Goal: Task Accomplishment & Management: Use online tool/utility

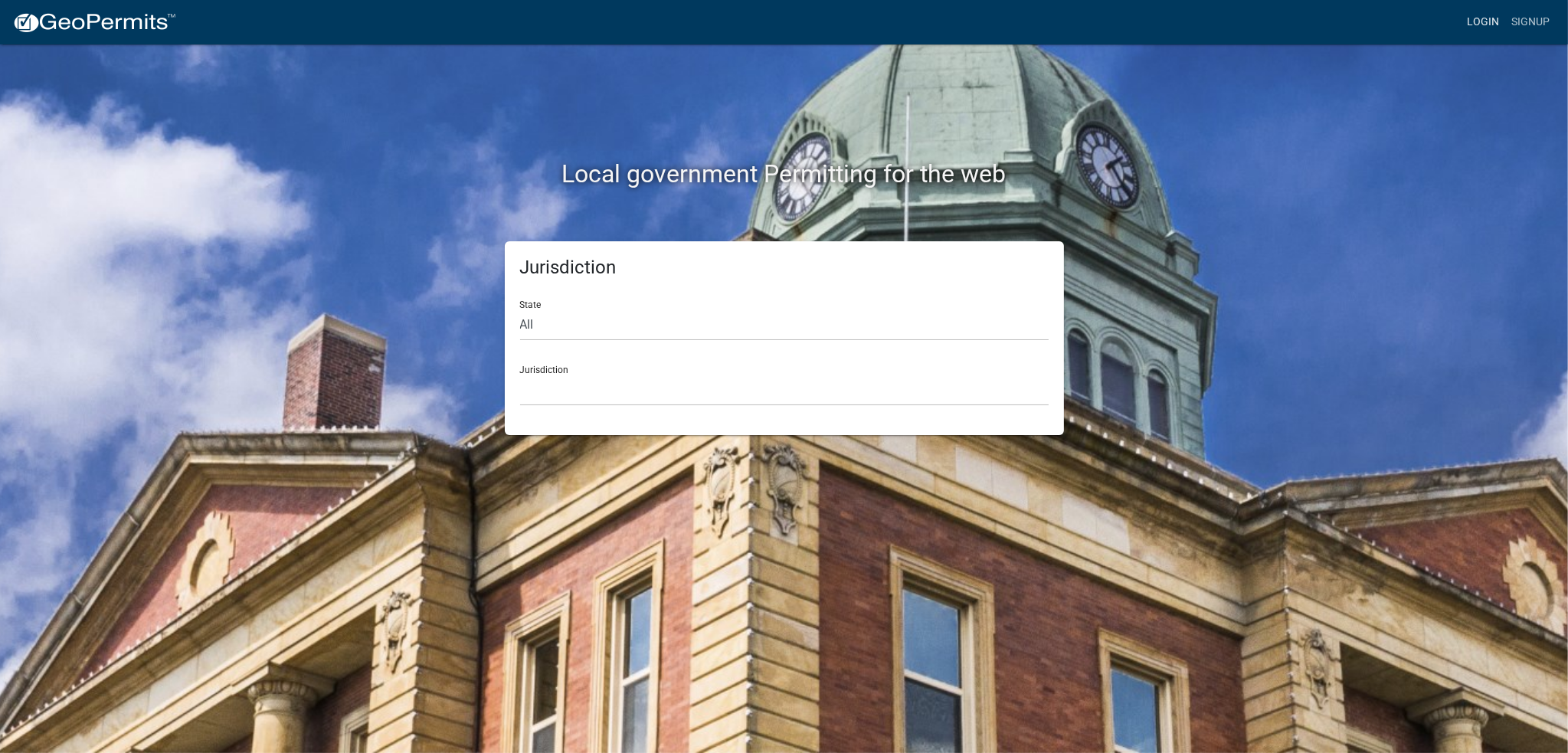
click at [1493, 16] on link "Login" at bounding box center [1483, 22] width 45 height 29
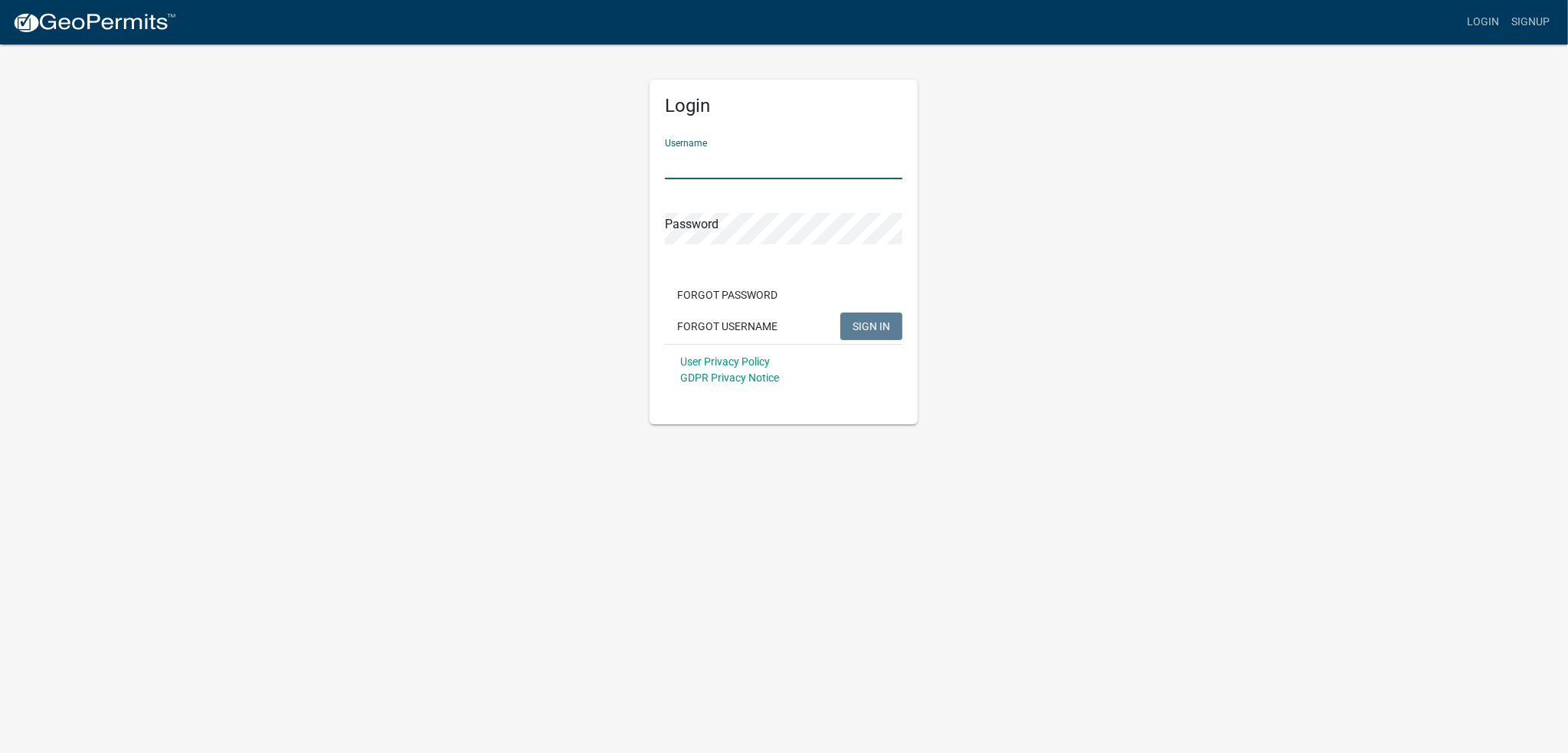
click at [673, 152] on input "Username" at bounding box center [784, 163] width 237 height 31
type input "[PERSON_NAME]"
click at [840, 313] on button "SIGN IN" at bounding box center [871, 326] width 62 height 27
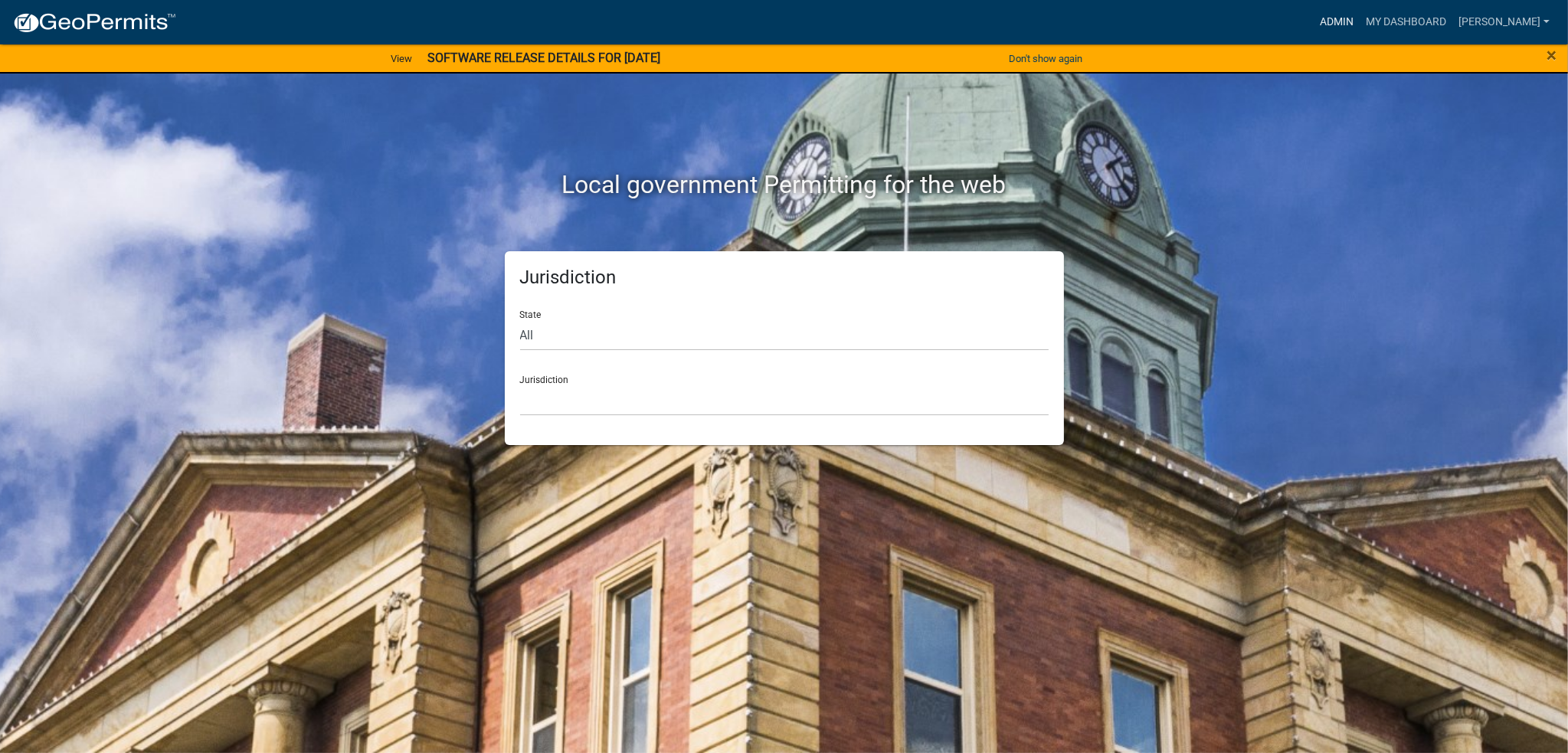
click at [1358, 20] on link "Admin" at bounding box center [1336, 22] width 46 height 29
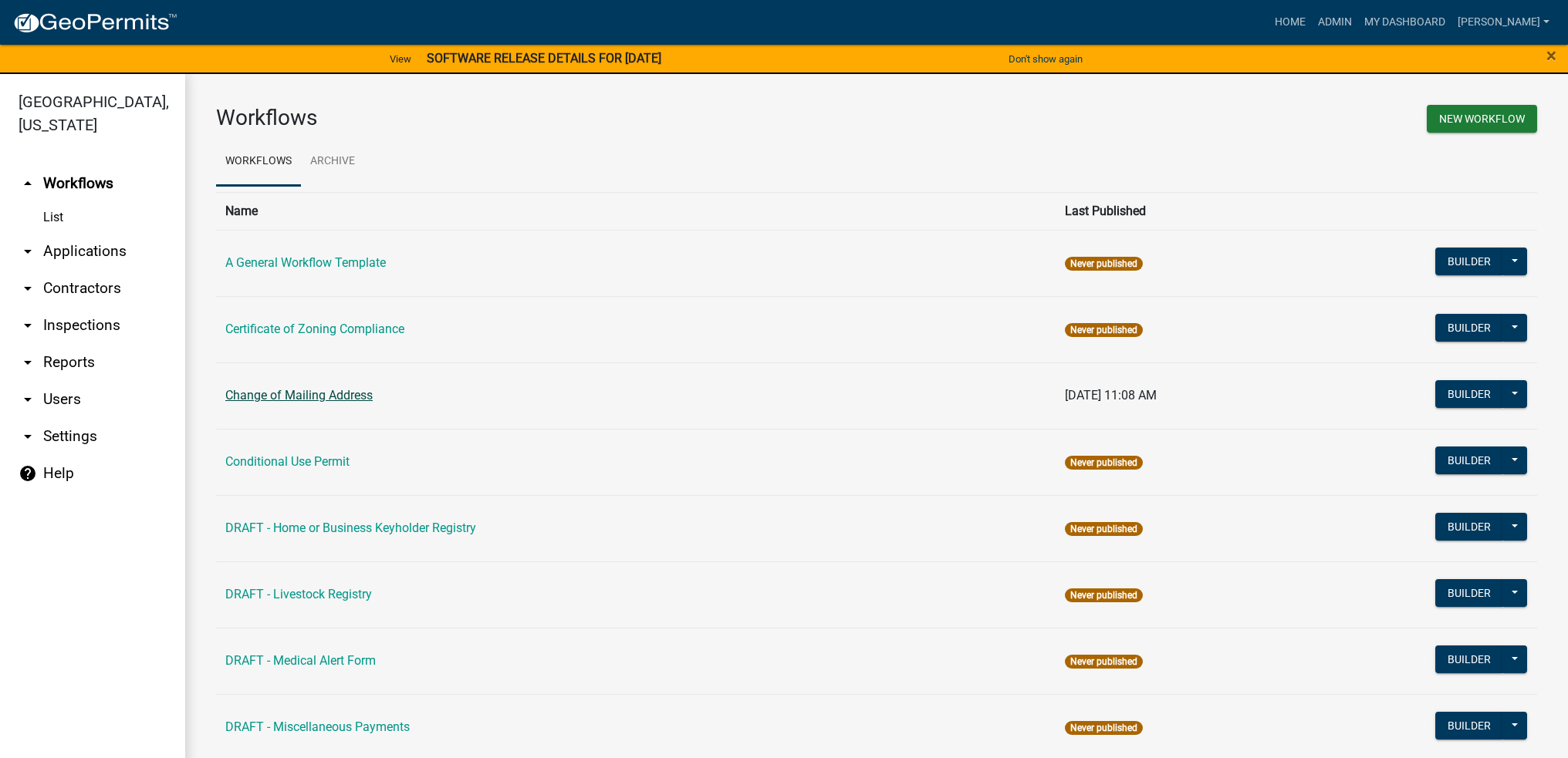
click at [312, 397] on link "Change of Mailing Address" at bounding box center [299, 395] width 147 height 15
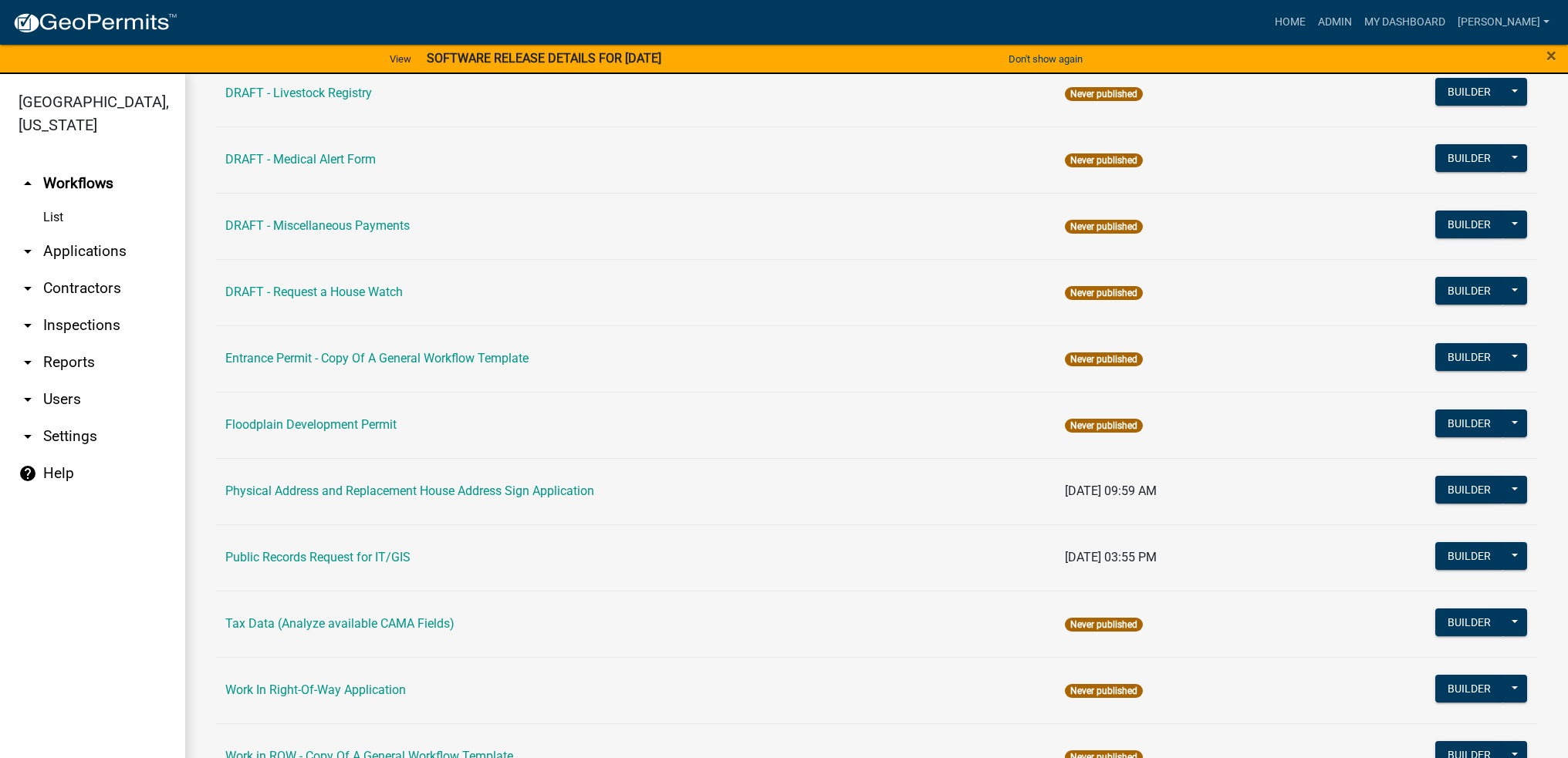
scroll to position [540, 0]
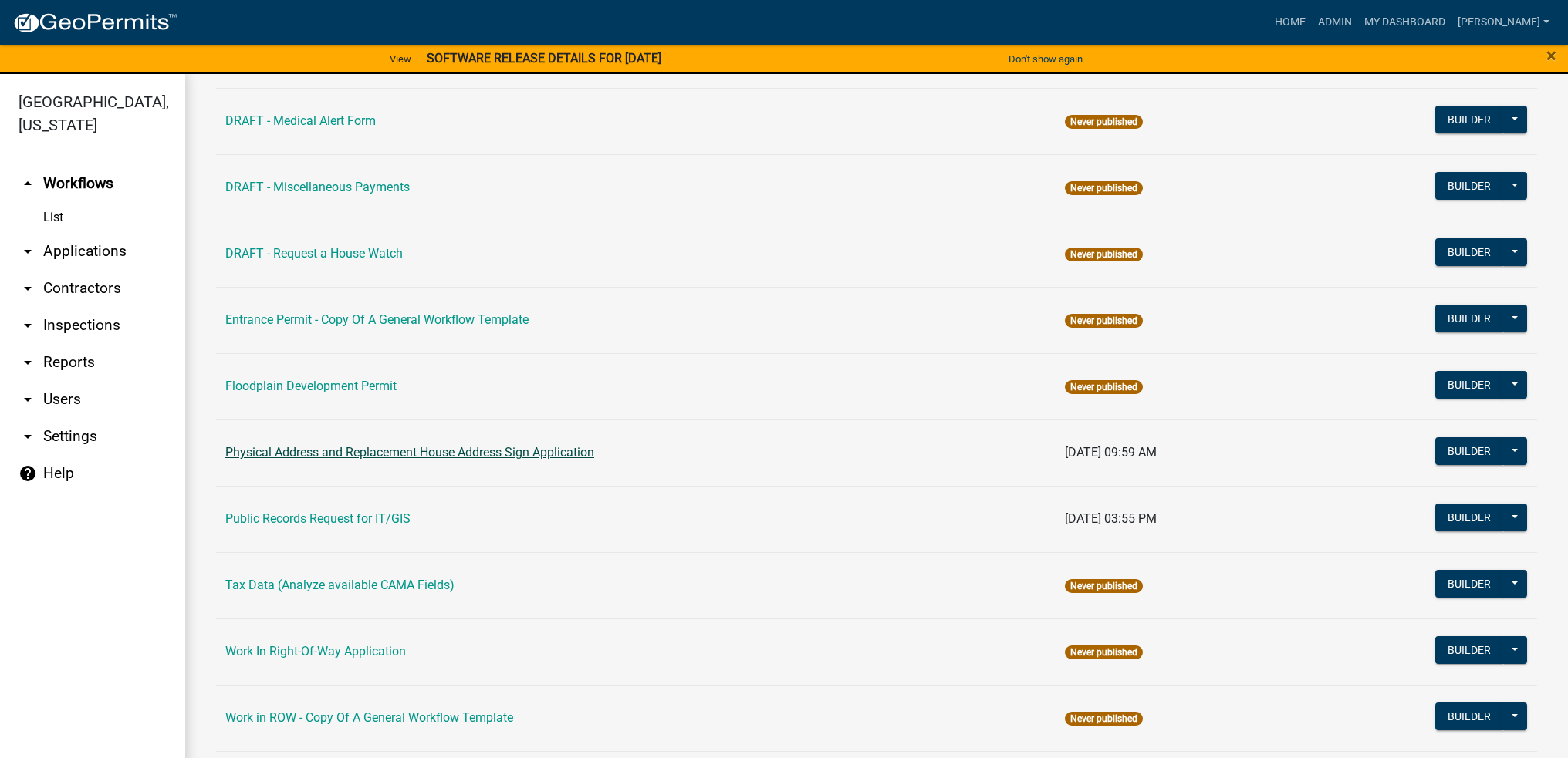
click at [402, 453] on link "Physical Address and Replacement House Address Sign Application" at bounding box center [410, 452] width 368 height 15
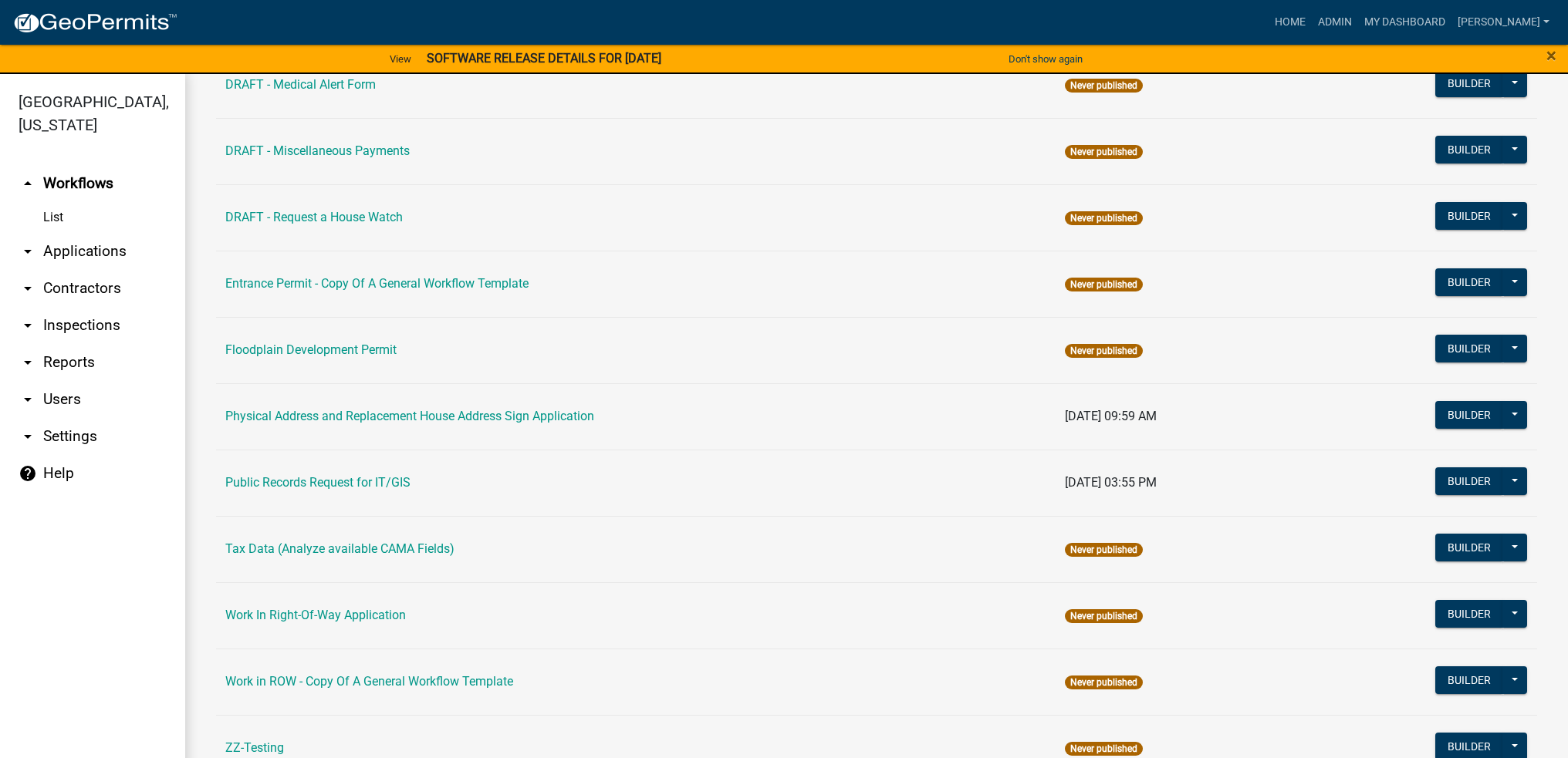
scroll to position [617, 0]
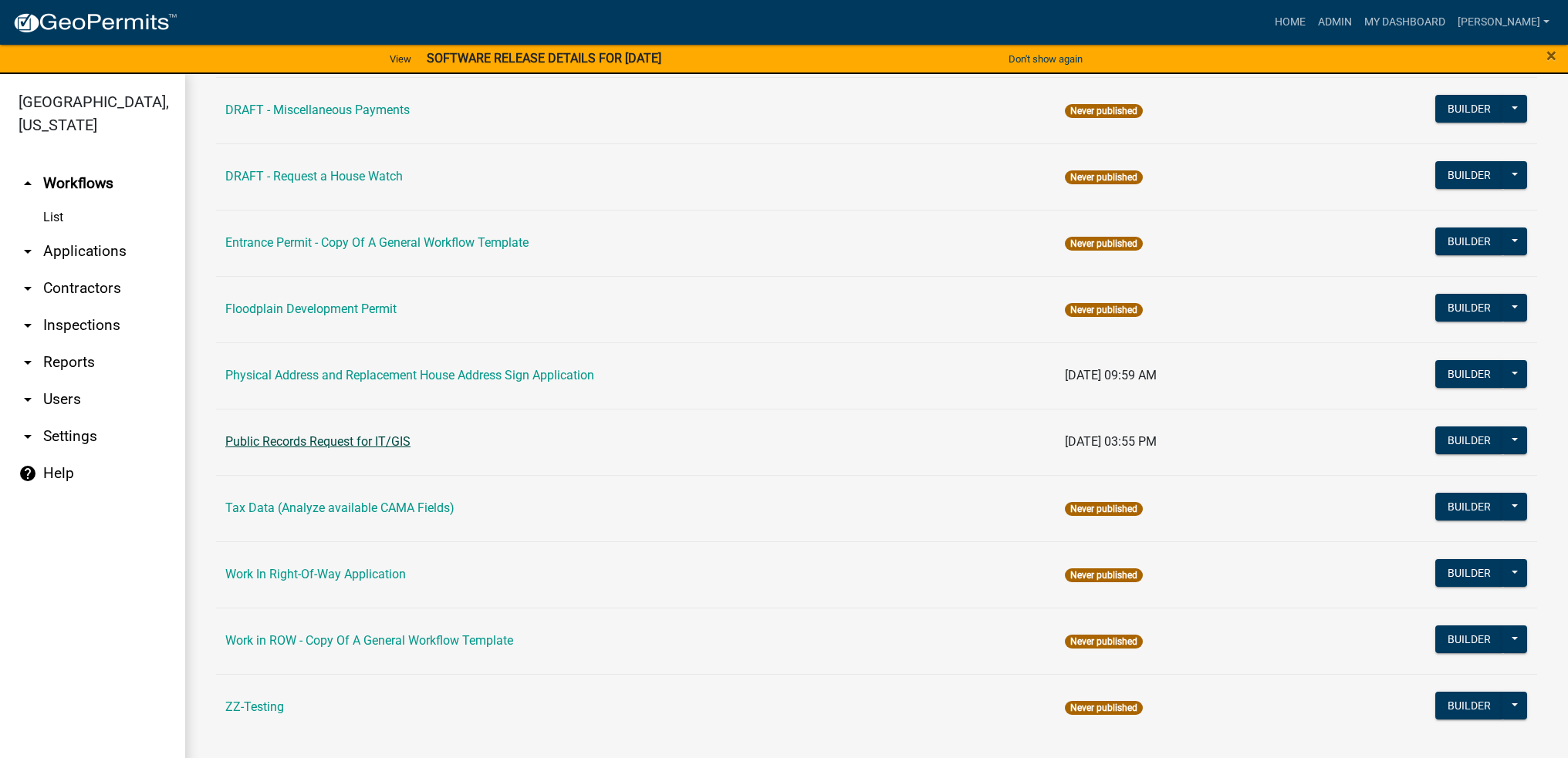
click at [367, 441] on link "Public Records Request for IT/GIS" at bounding box center [318, 441] width 185 height 15
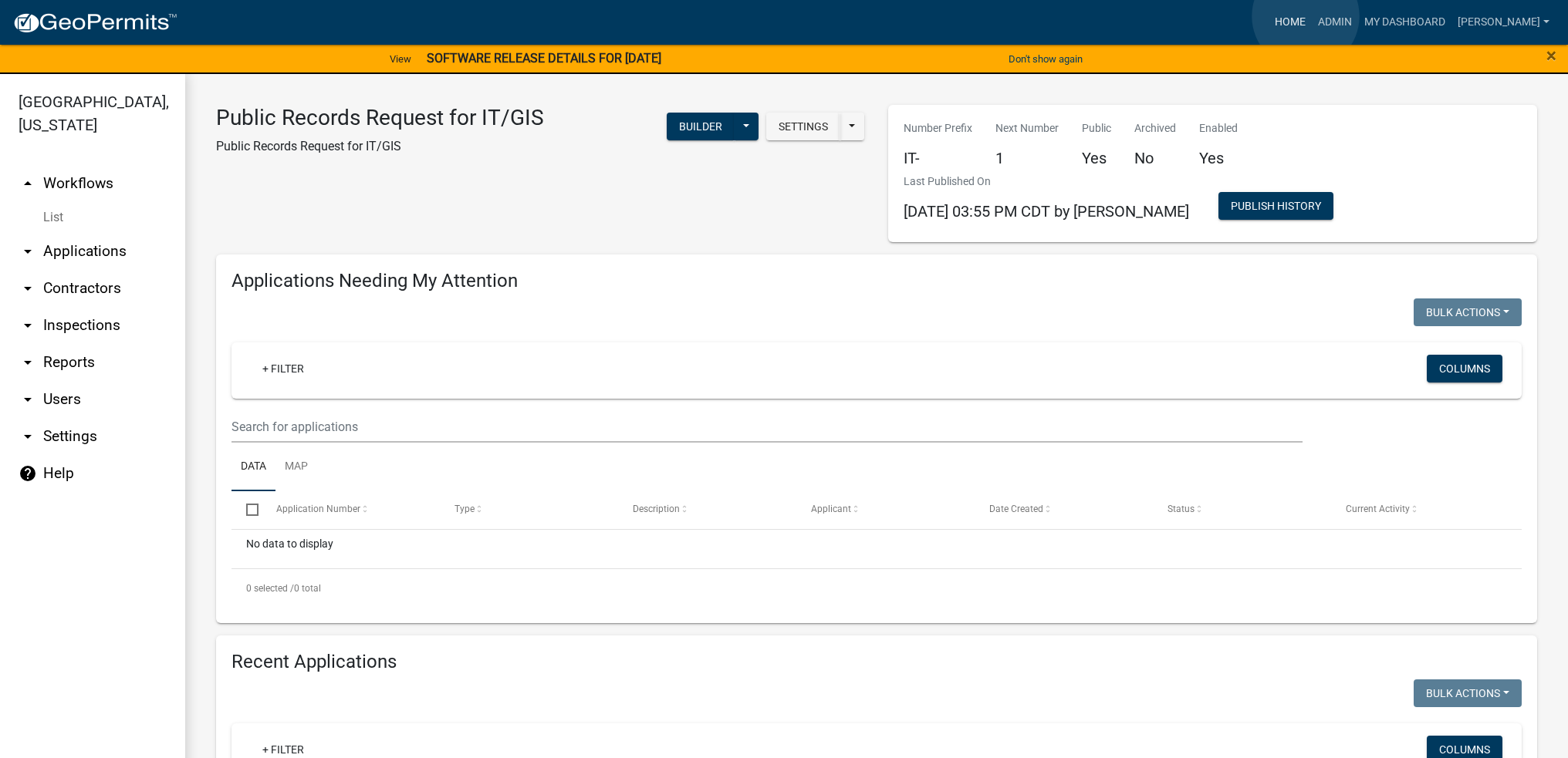
click at [1305, 16] on link "Home" at bounding box center [1290, 22] width 43 height 29
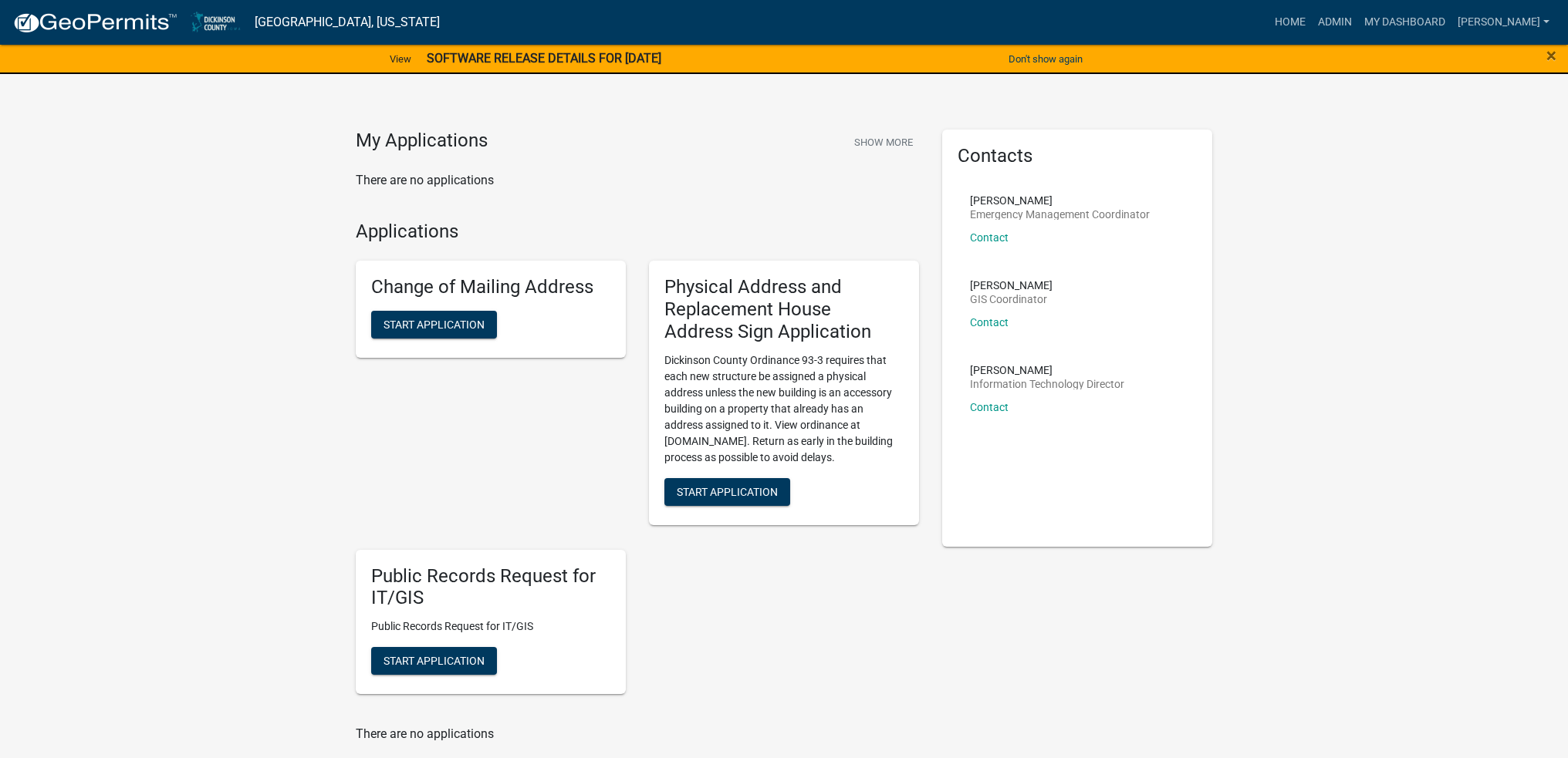
click at [599, 58] on strong "SOFTWARE RELEASE DETAILS FOR [DATE]" at bounding box center [544, 58] width 235 height 15
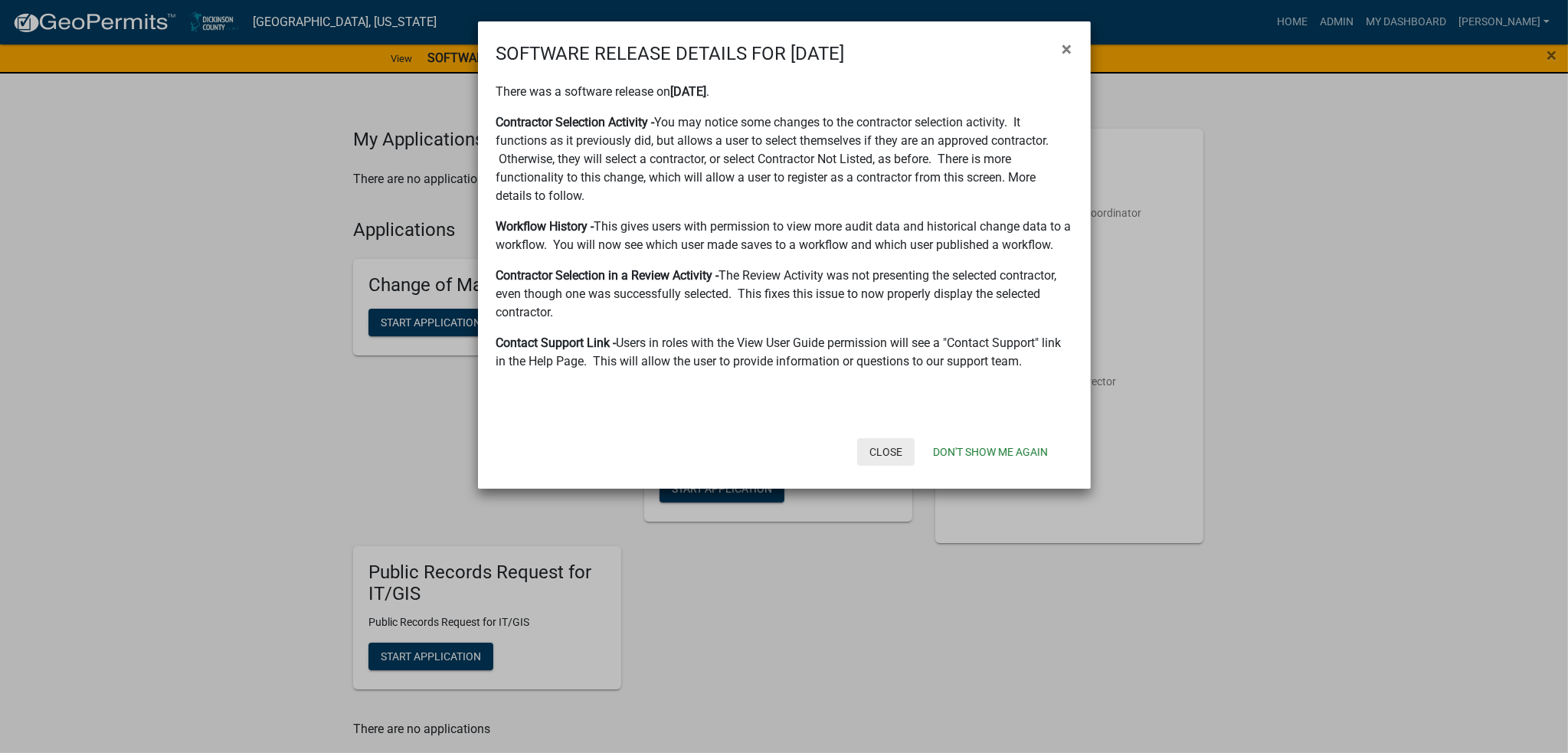
click at [897, 456] on button "Close" at bounding box center [886, 451] width 57 height 27
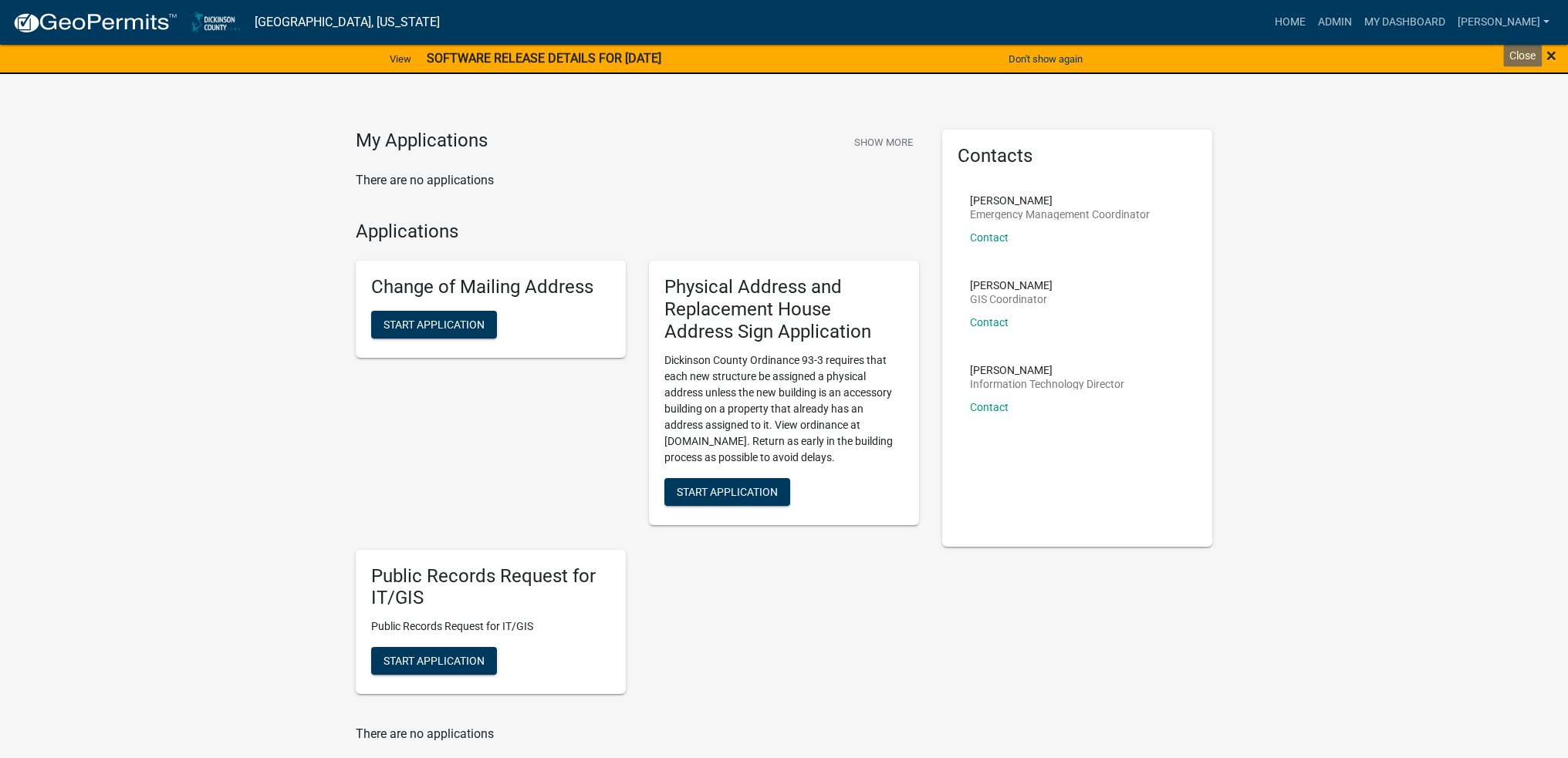
click at [1547, 51] on span "×" at bounding box center [1551, 55] width 10 height 21
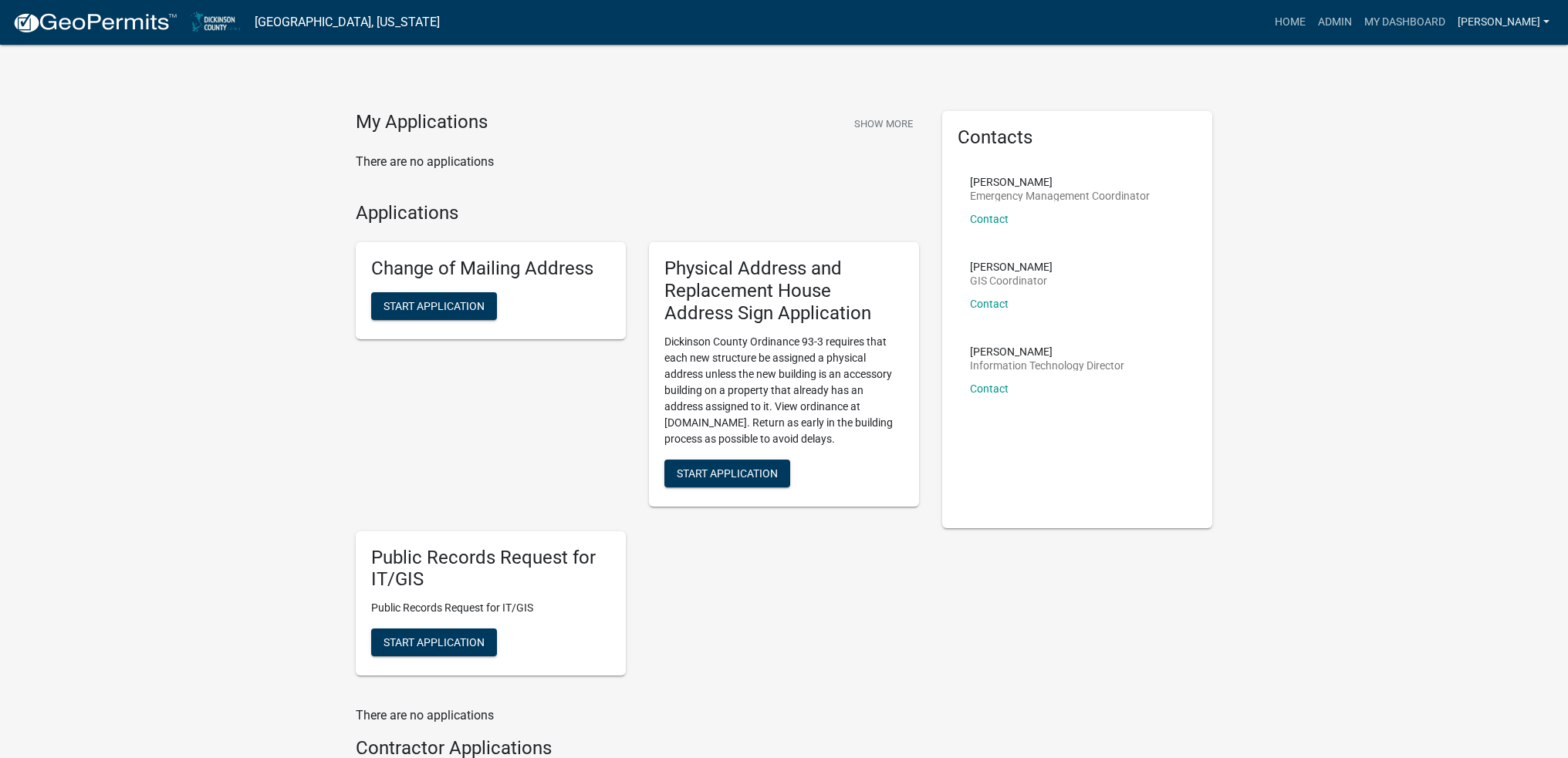
click at [1528, 28] on link "[PERSON_NAME]" at bounding box center [1503, 22] width 104 height 29
click at [1468, 153] on link "Logout" at bounding box center [1494, 150] width 123 height 37
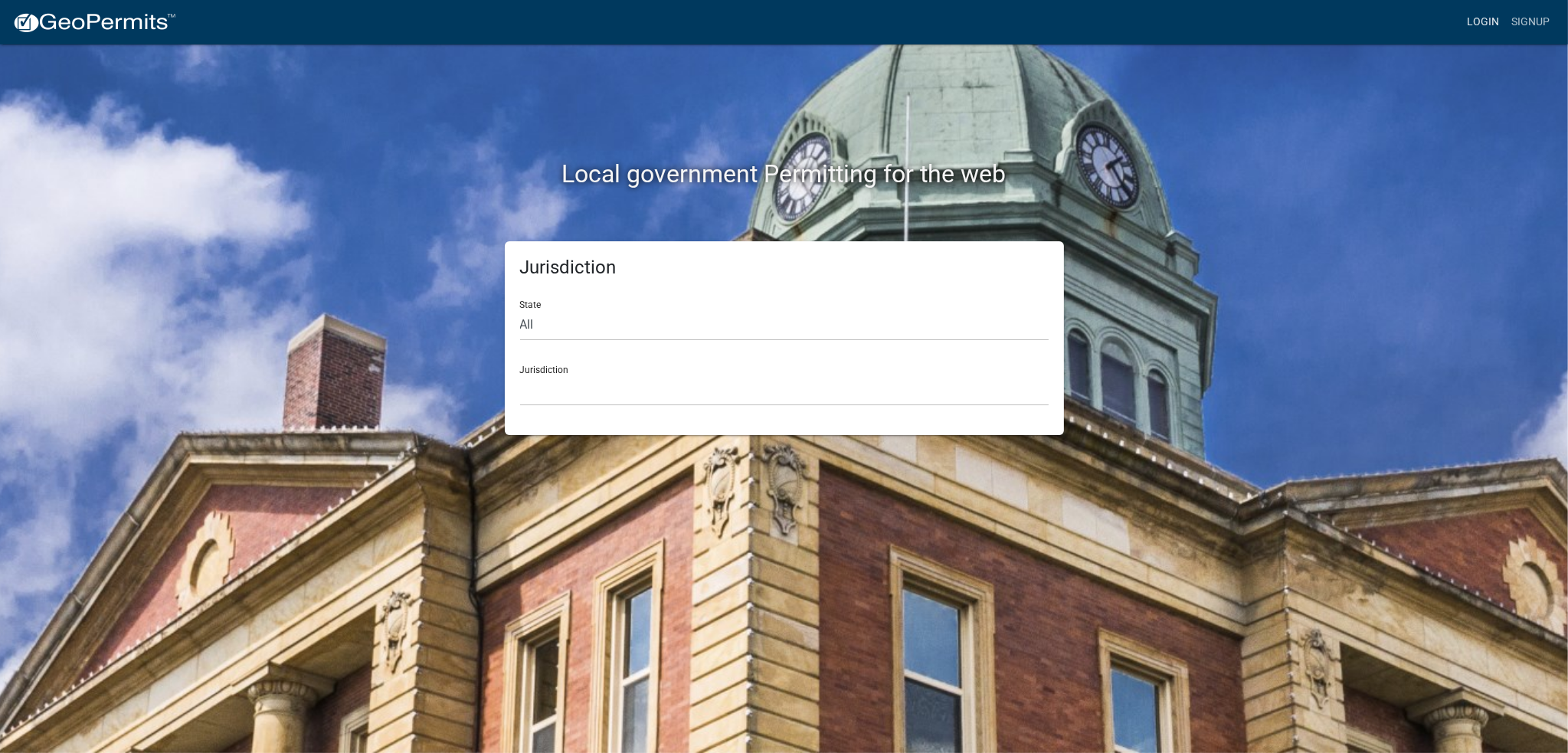
click at [1481, 24] on link "Login" at bounding box center [1483, 22] width 45 height 29
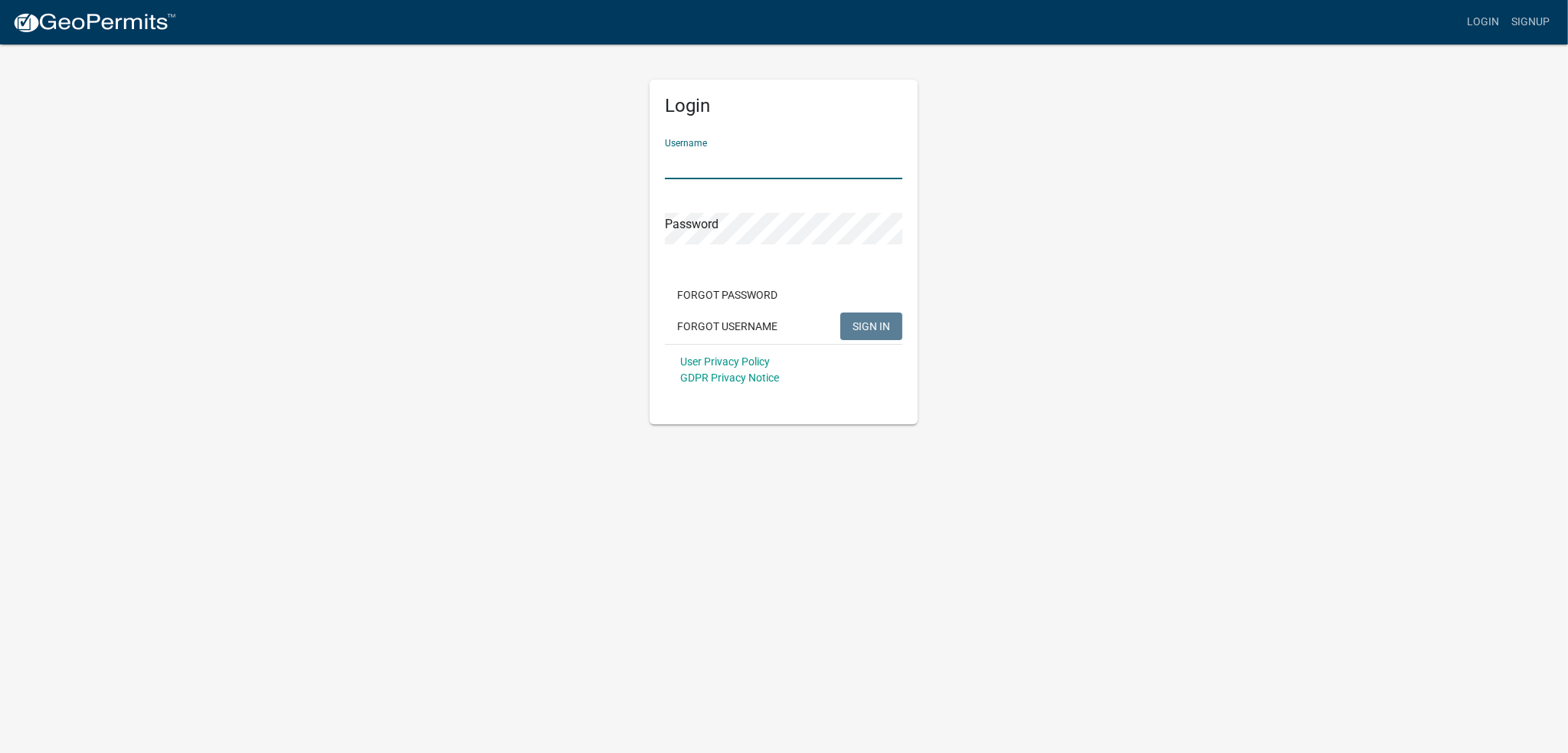
click at [747, 163] on input "Username" at bounding box center [784, 163] width 237 height 31
type input "[PERSON_NAME]"
click at [840, 313] on button "SIGN IN" at bounding box center [871, 326] width 62 height 27
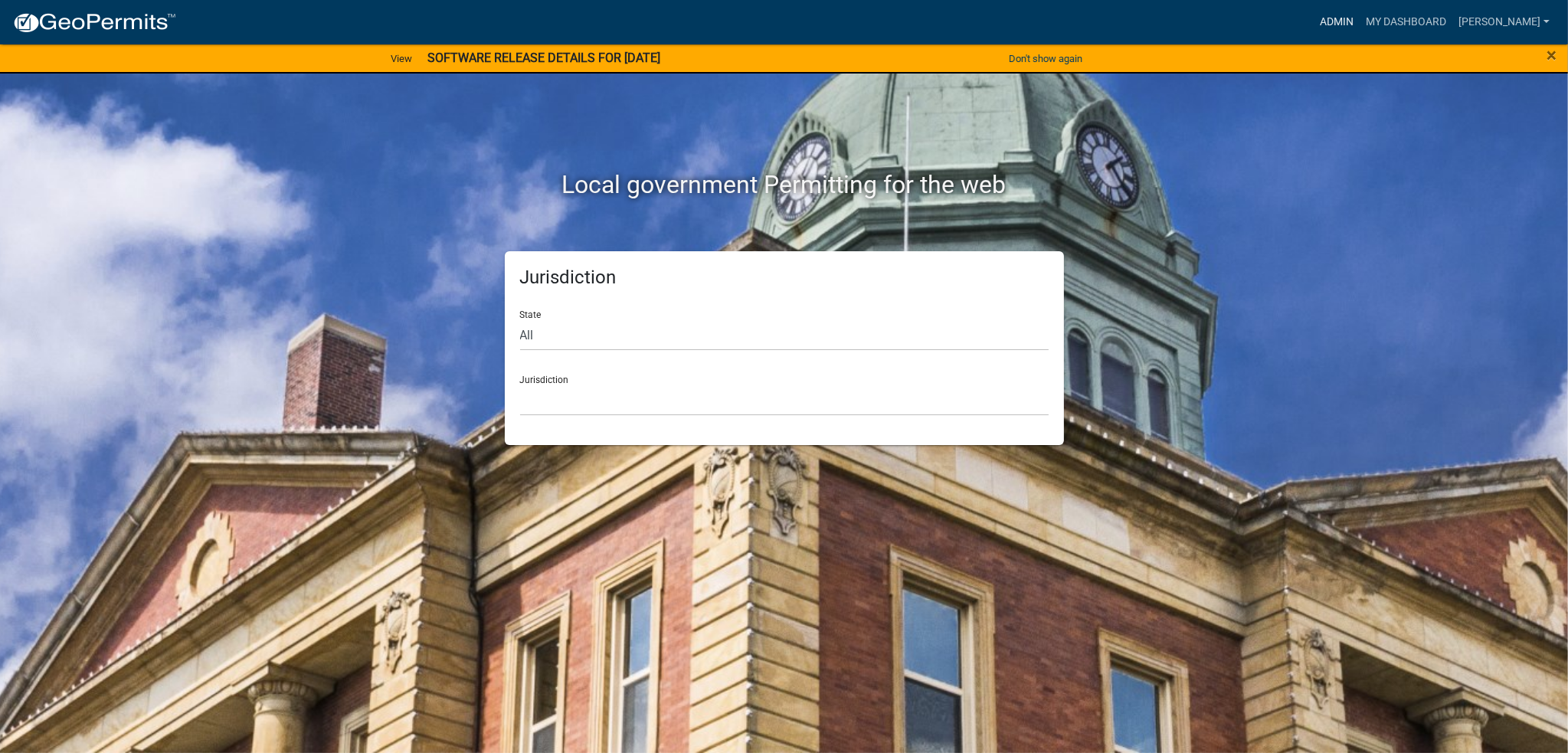
click at [1349, 17] on link "Admin" at bounding box center [1336, 22] width 46 height 29
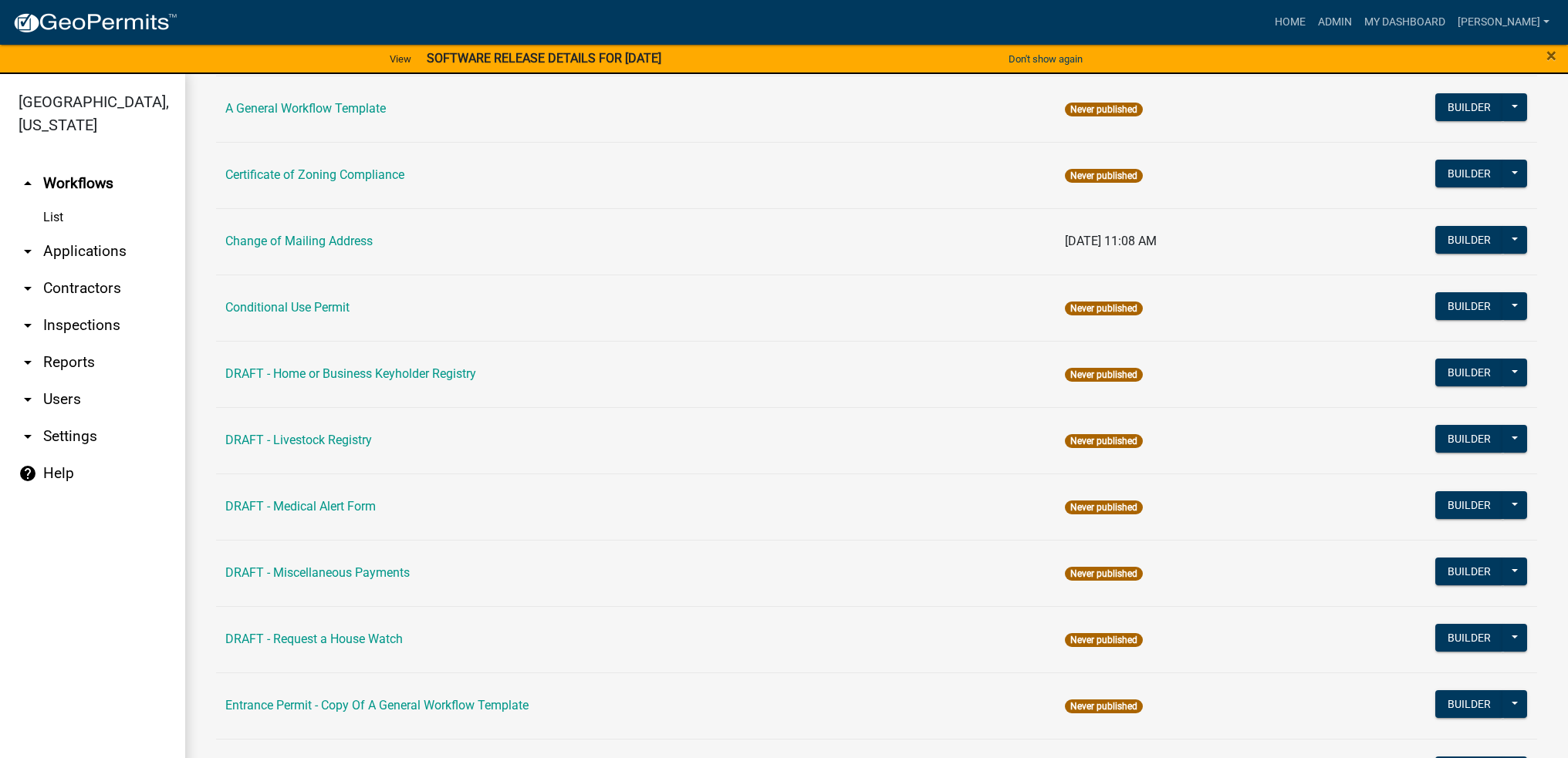
scroll to position [232, 0]
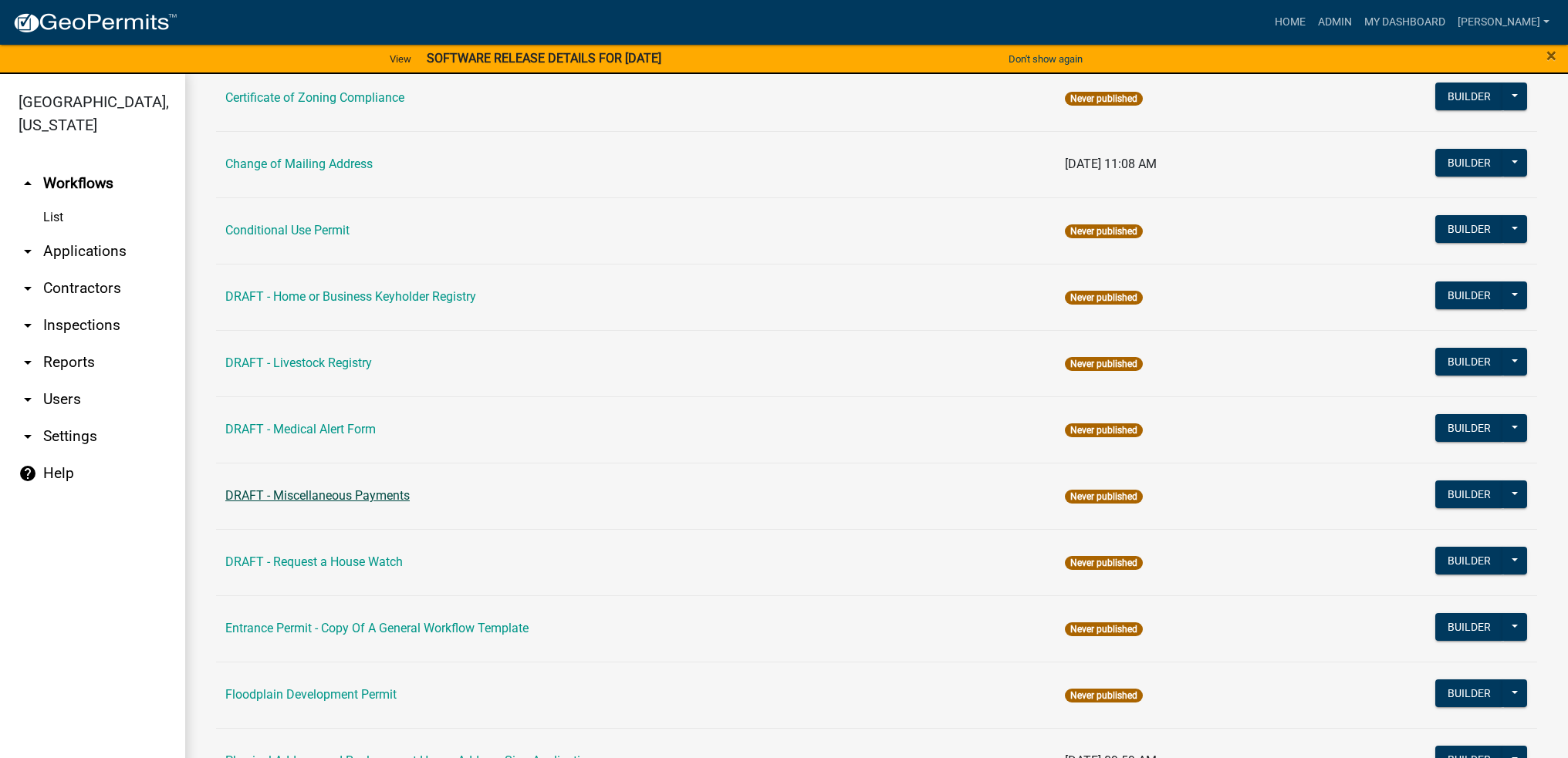
click at [361, 493] on link "DRAFT - Miscellaneous Payments" at bounding box center [317, 496] width 184 height 15
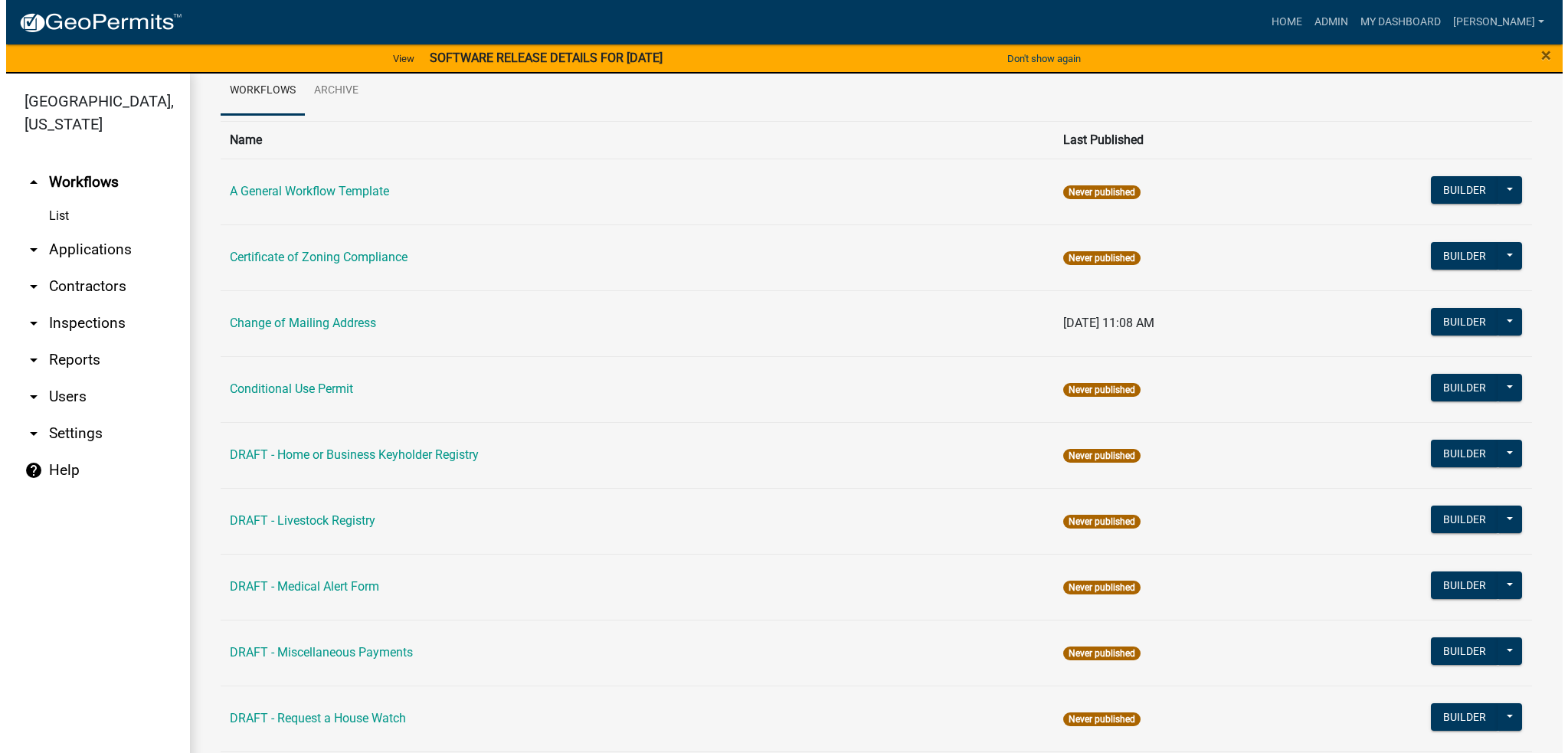
scroll to position [153, 0]
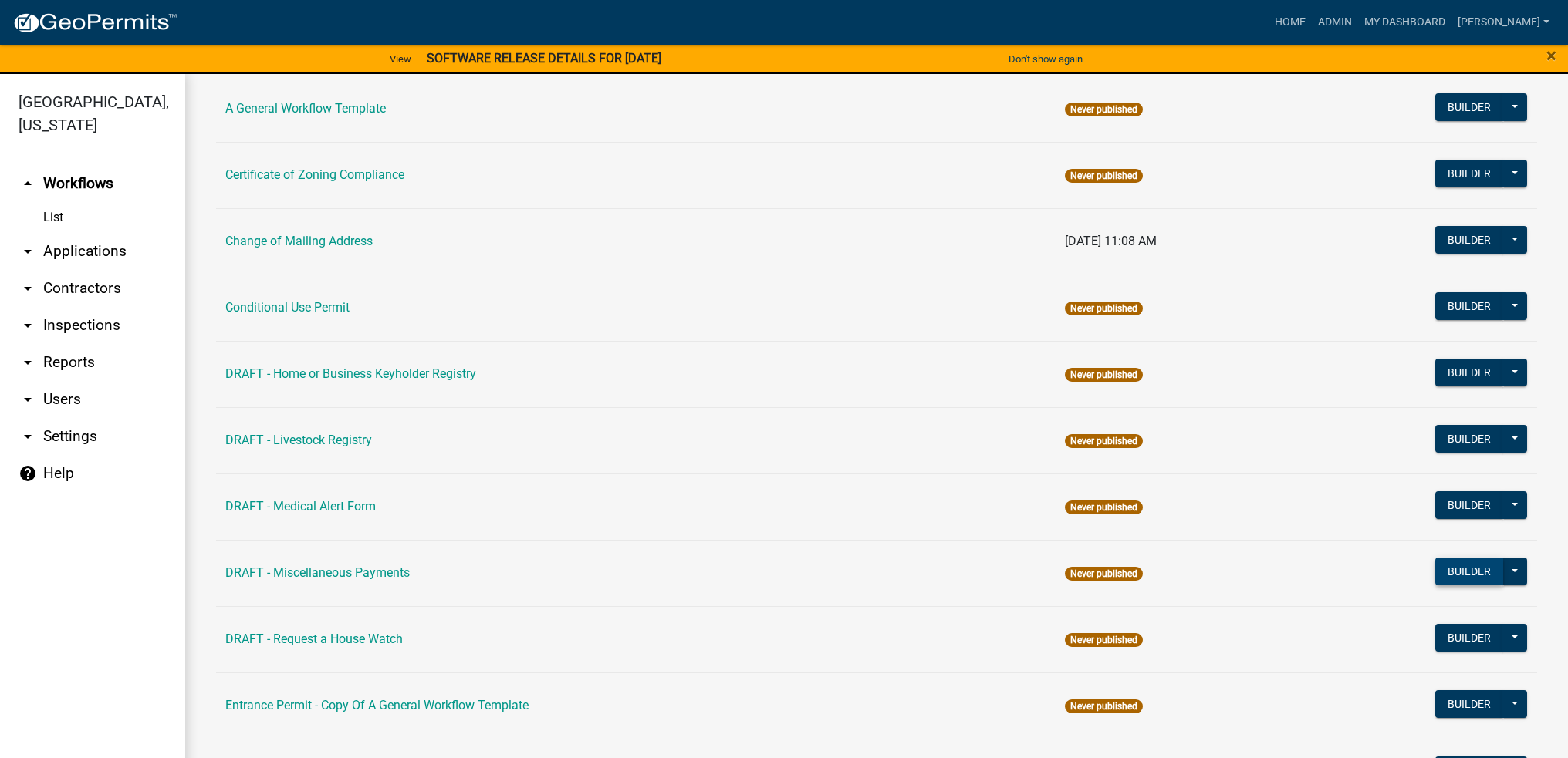
click at [1466, 569] on button "Builder" at bounding box center [1469, 571] width 68 height 28
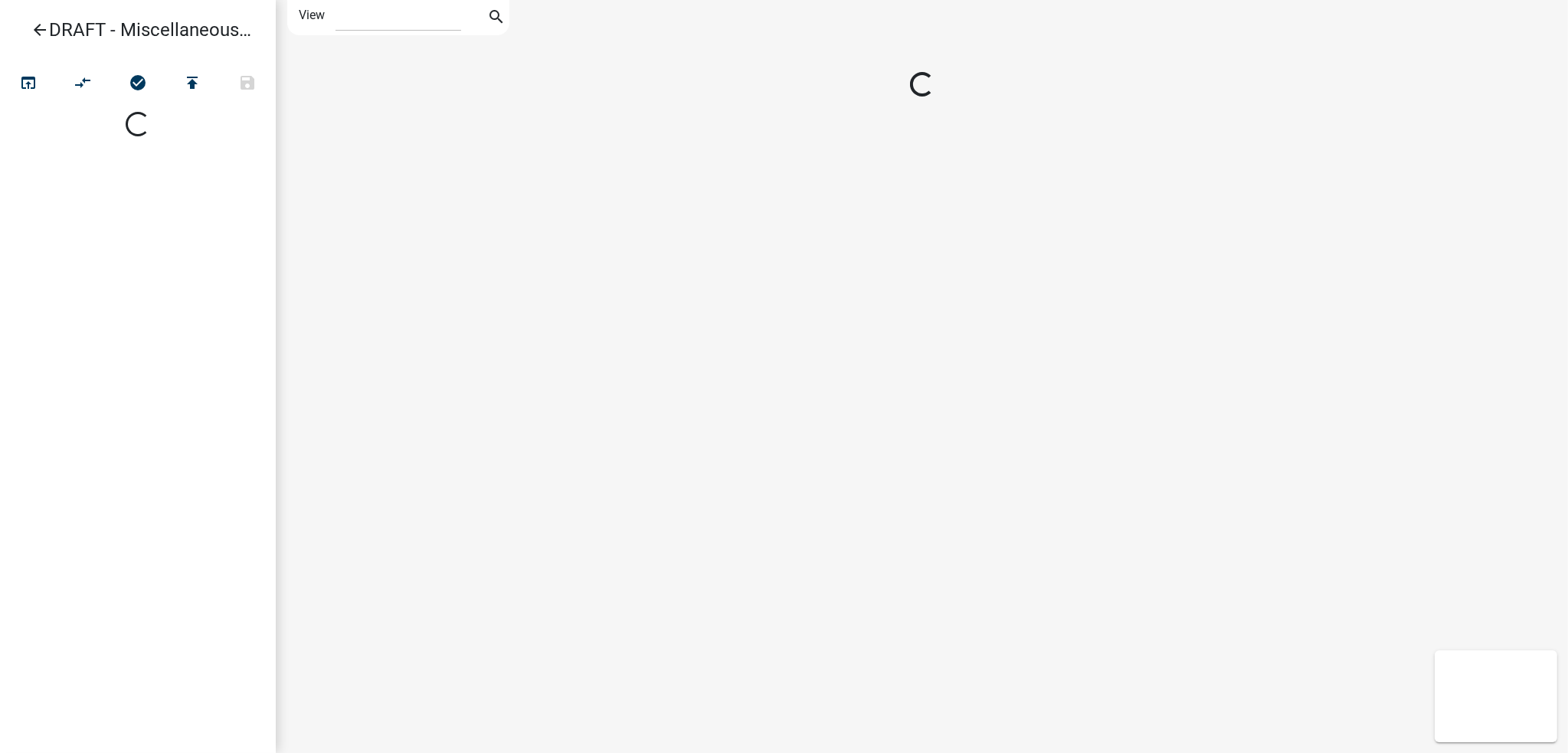
select select "1"
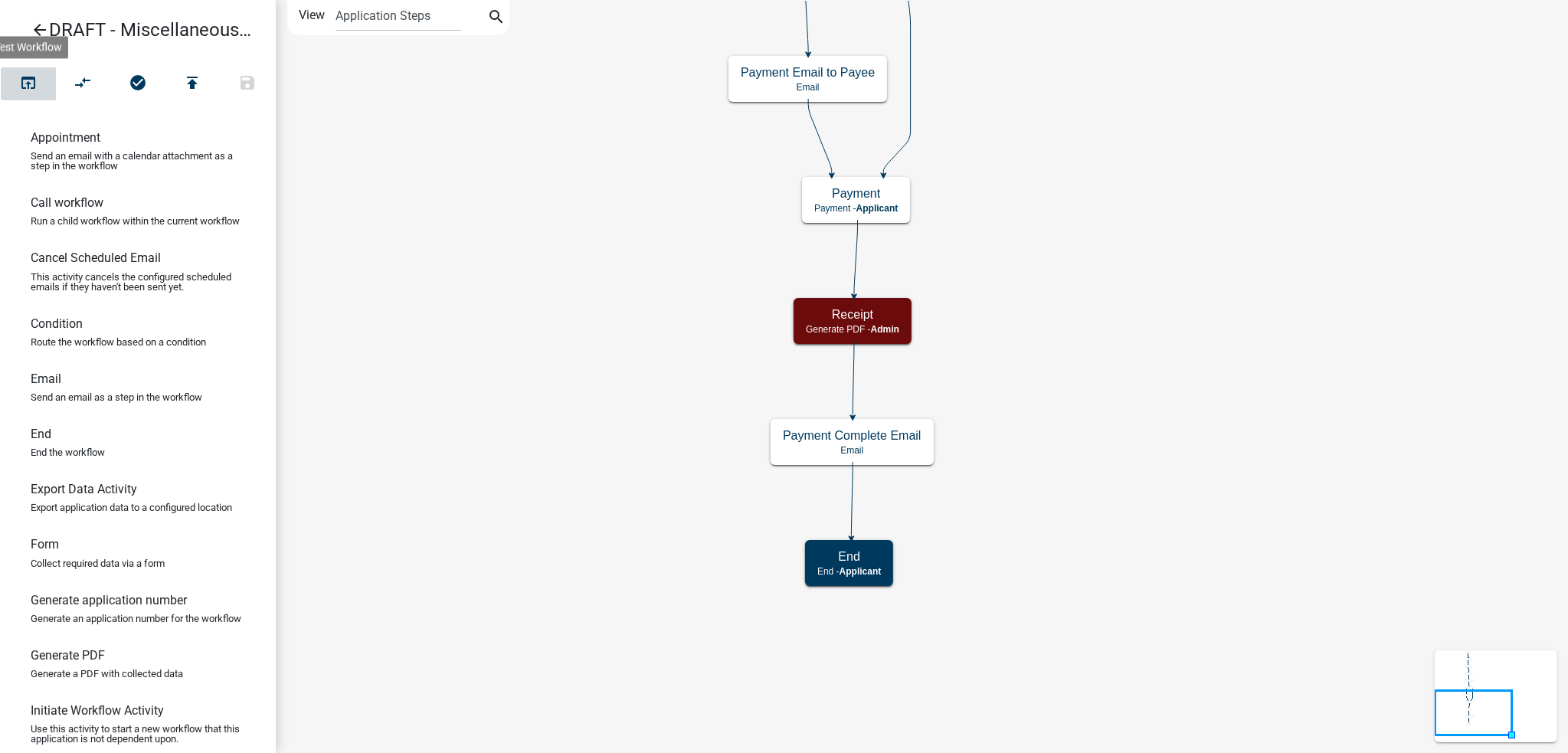
click at [27, 79] on icon "open_in_browser" at bounding box center [27, 84] width 18 height 21
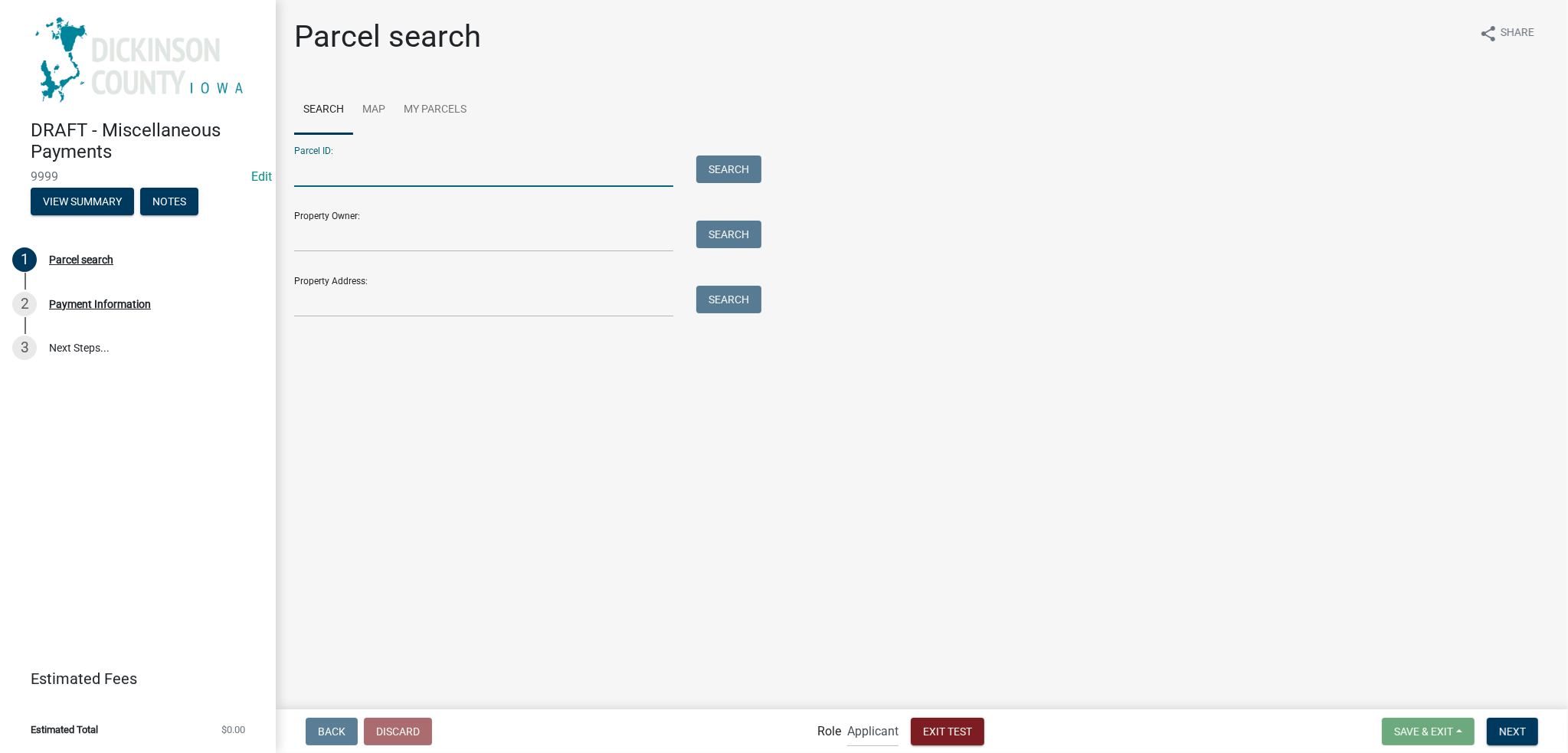
click at [322, 172] on input "Parcel ID:" at bounding box center [484, 171] width 379 height 31
type input "0726300008"
click at [716, 170] on button "Search" at bounding box center [729, 169] width 65 height 27
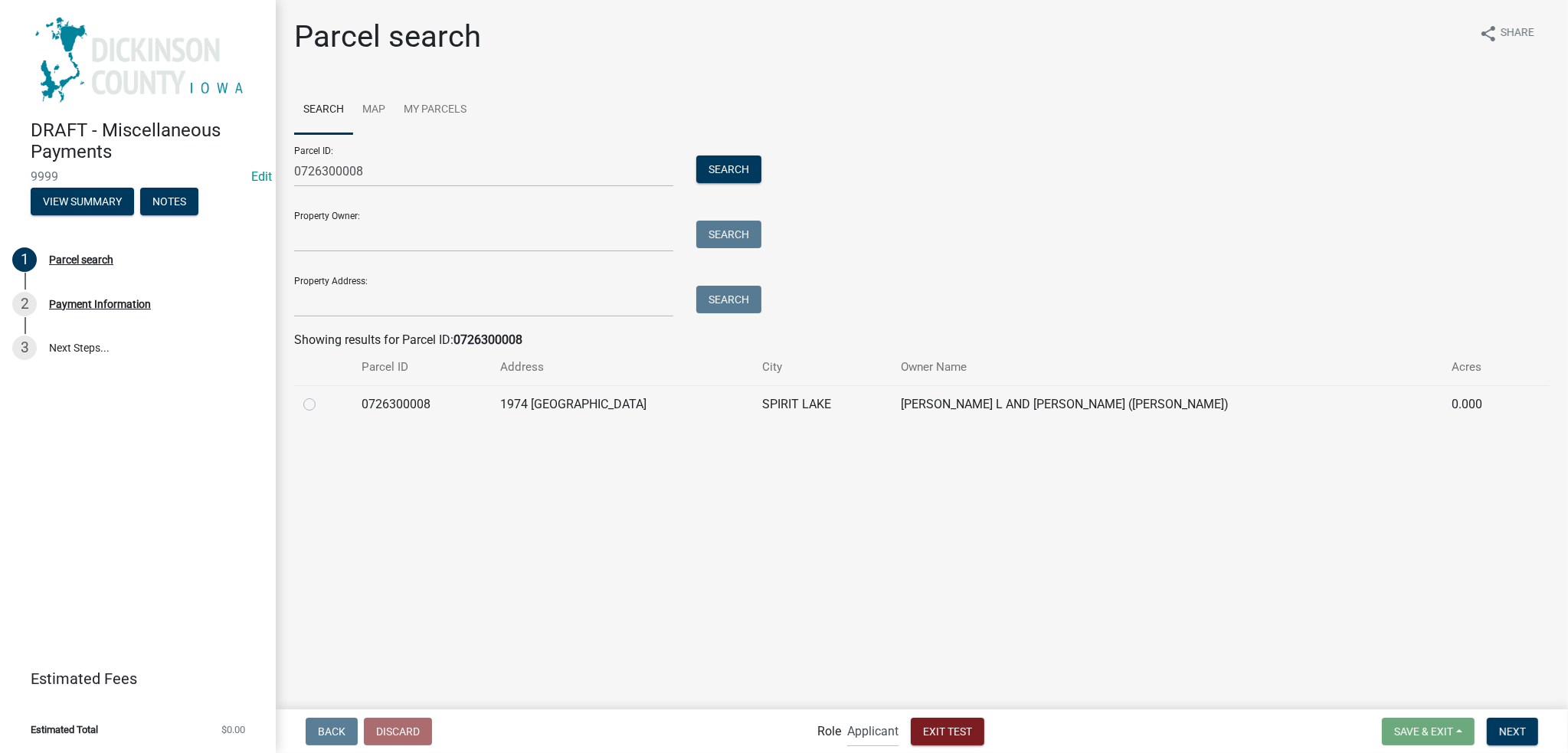
click at [322, 396] on label at bounding box center [322, 396] width 0 height 0
click at [322, 405] on input "radio" at bounding box center [327, 400] width 10 height 10
radio input "true"
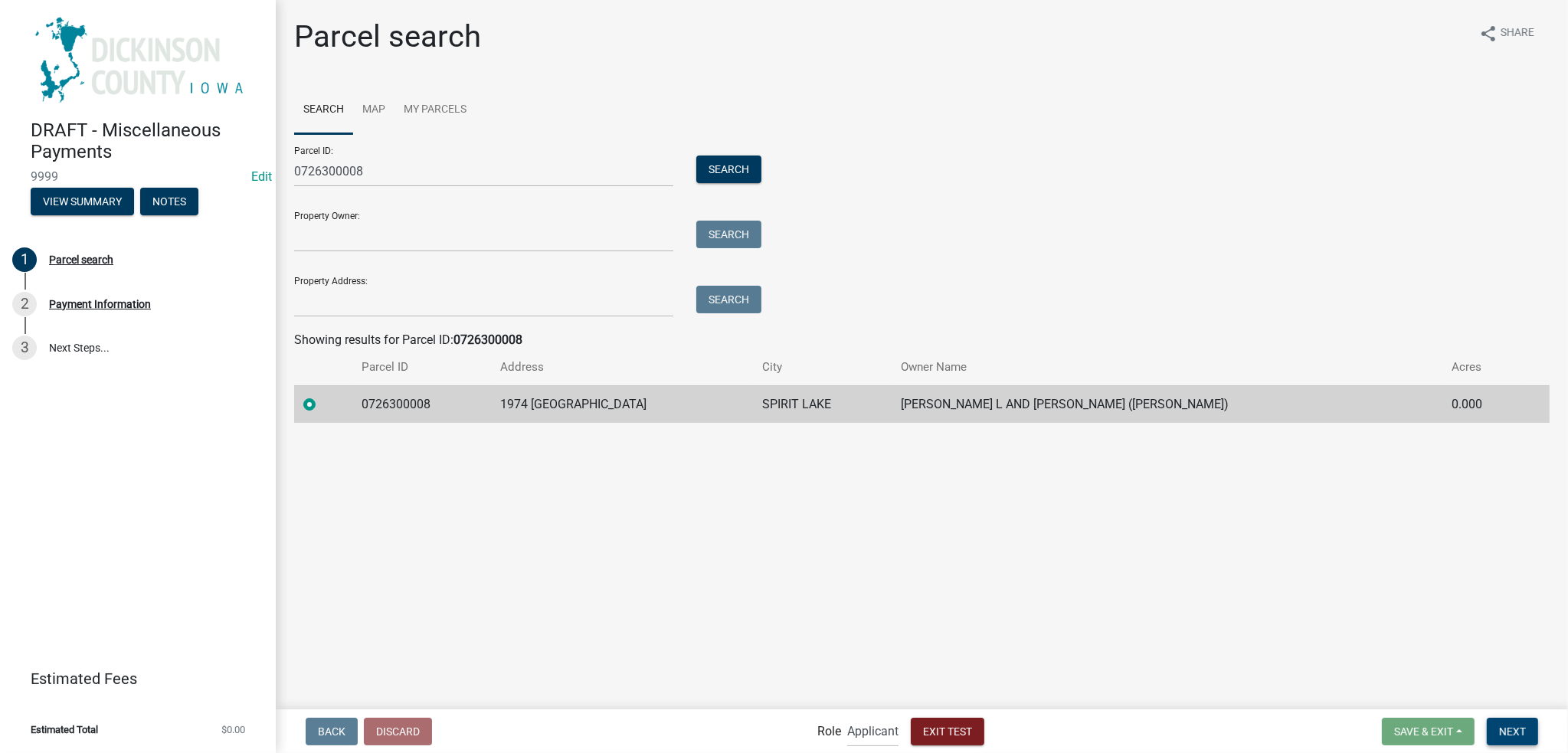
click at [1504, 721] on button "Next" at bounding box center [1512, 731] width 51 height 27
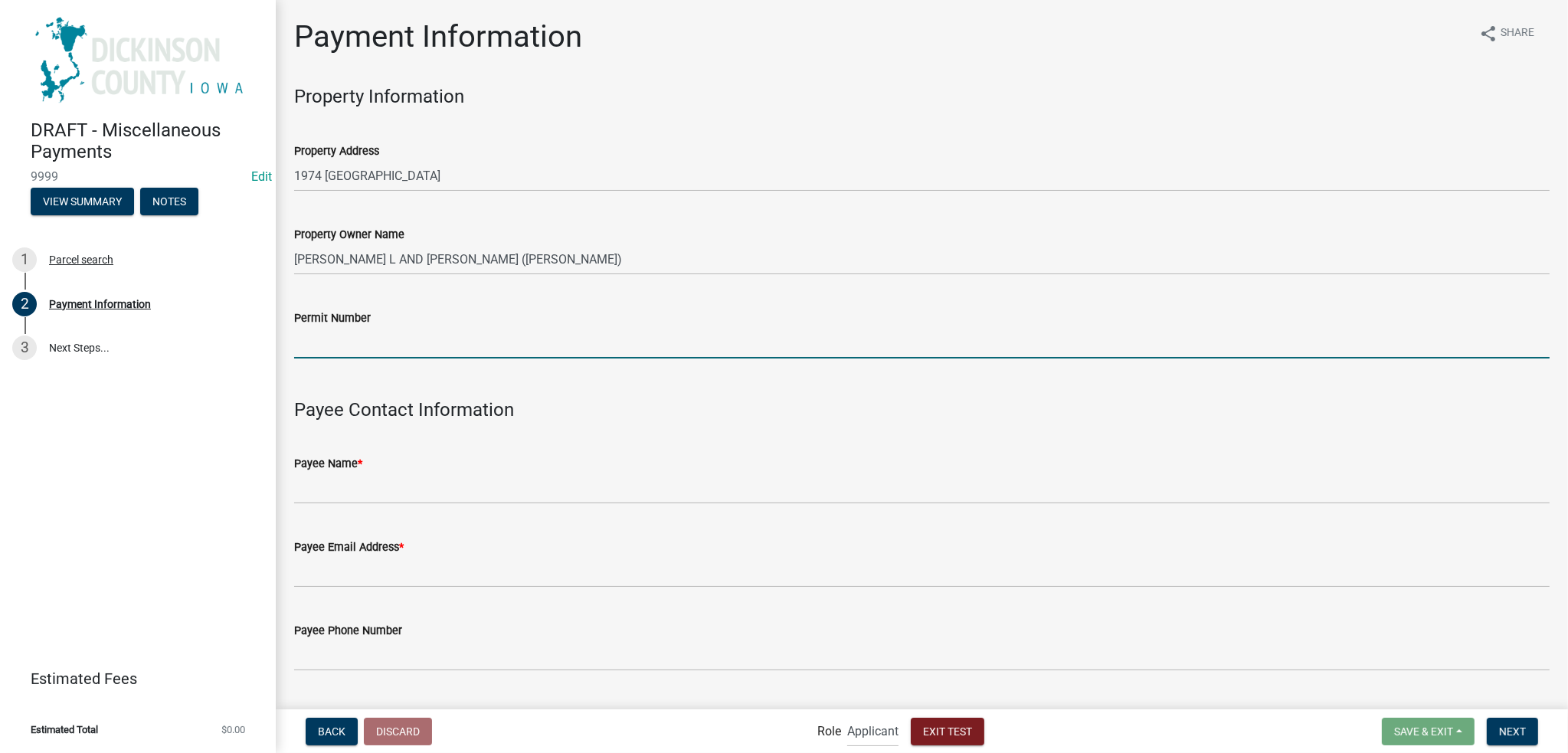
click at [331, 342] on input "Permit Number" at bounding box center [922, 343] width 1255 height 31
type input "gis request"
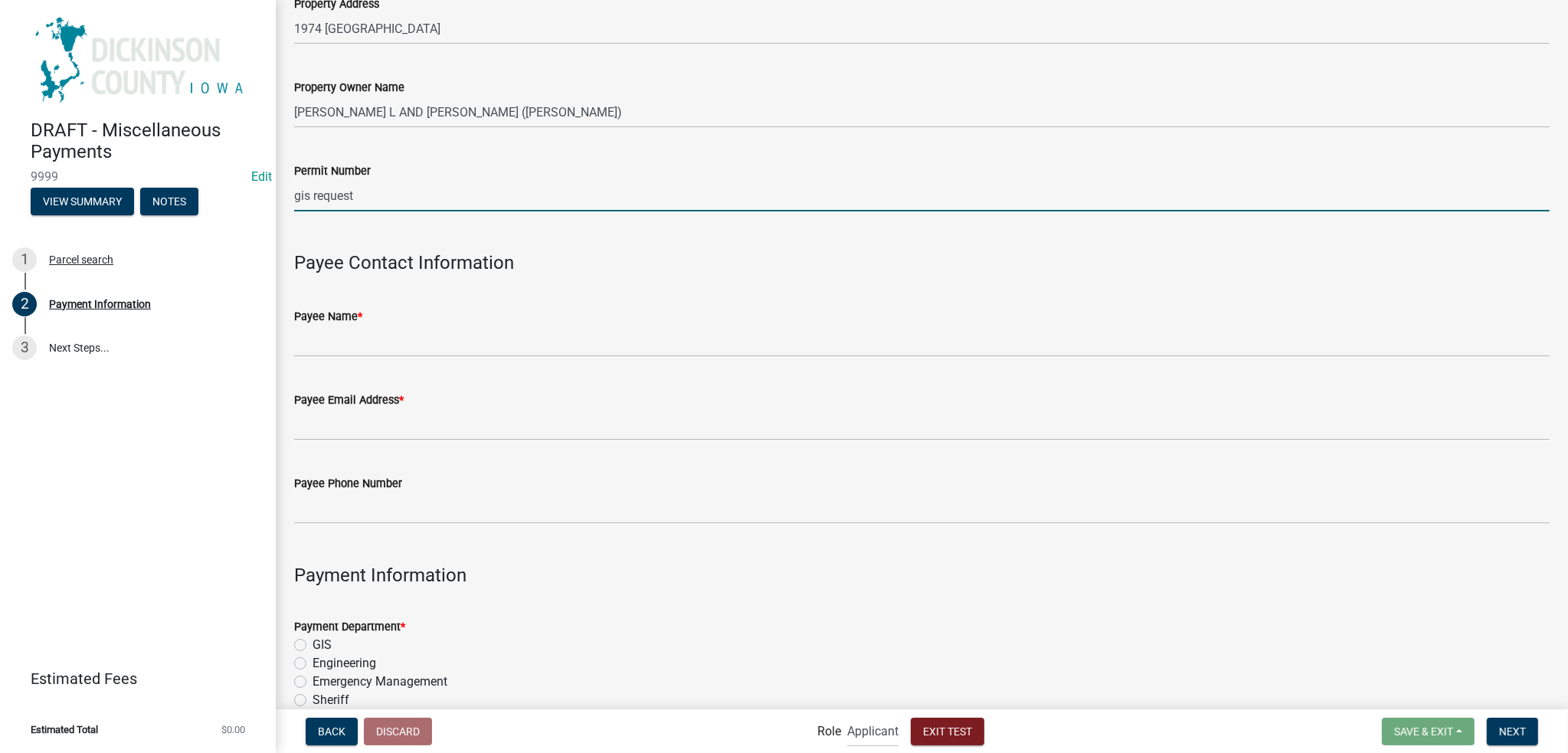
scroll to position [153, 0]
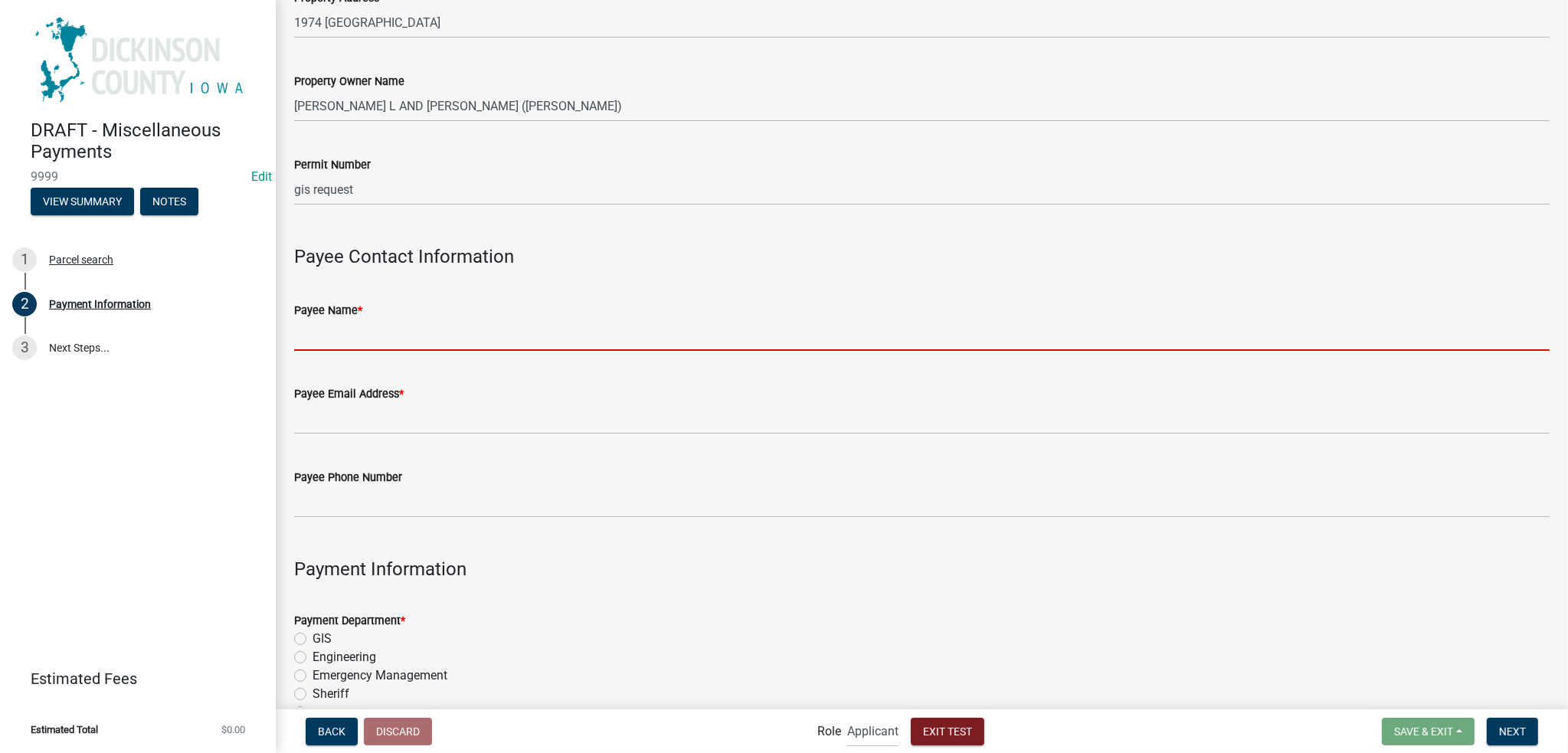
click at [343, 332] on input "Payee Name *" at bounding box center [922, 335] width 1255 height 31
type input "real estate professionals"
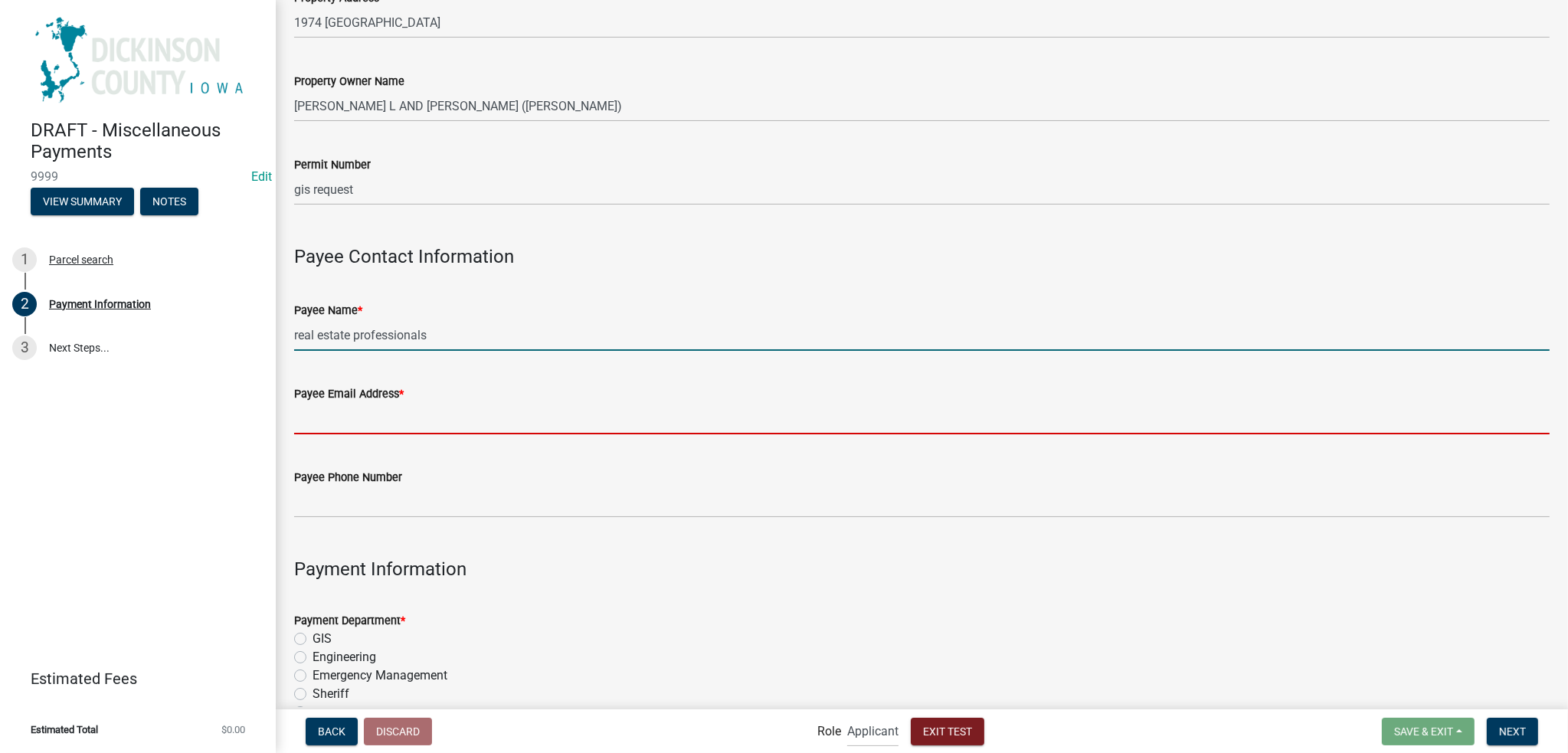
click at [397, 414] on input "Payee Email Address *" at bounding box center [922, 419] width 1255 height 31
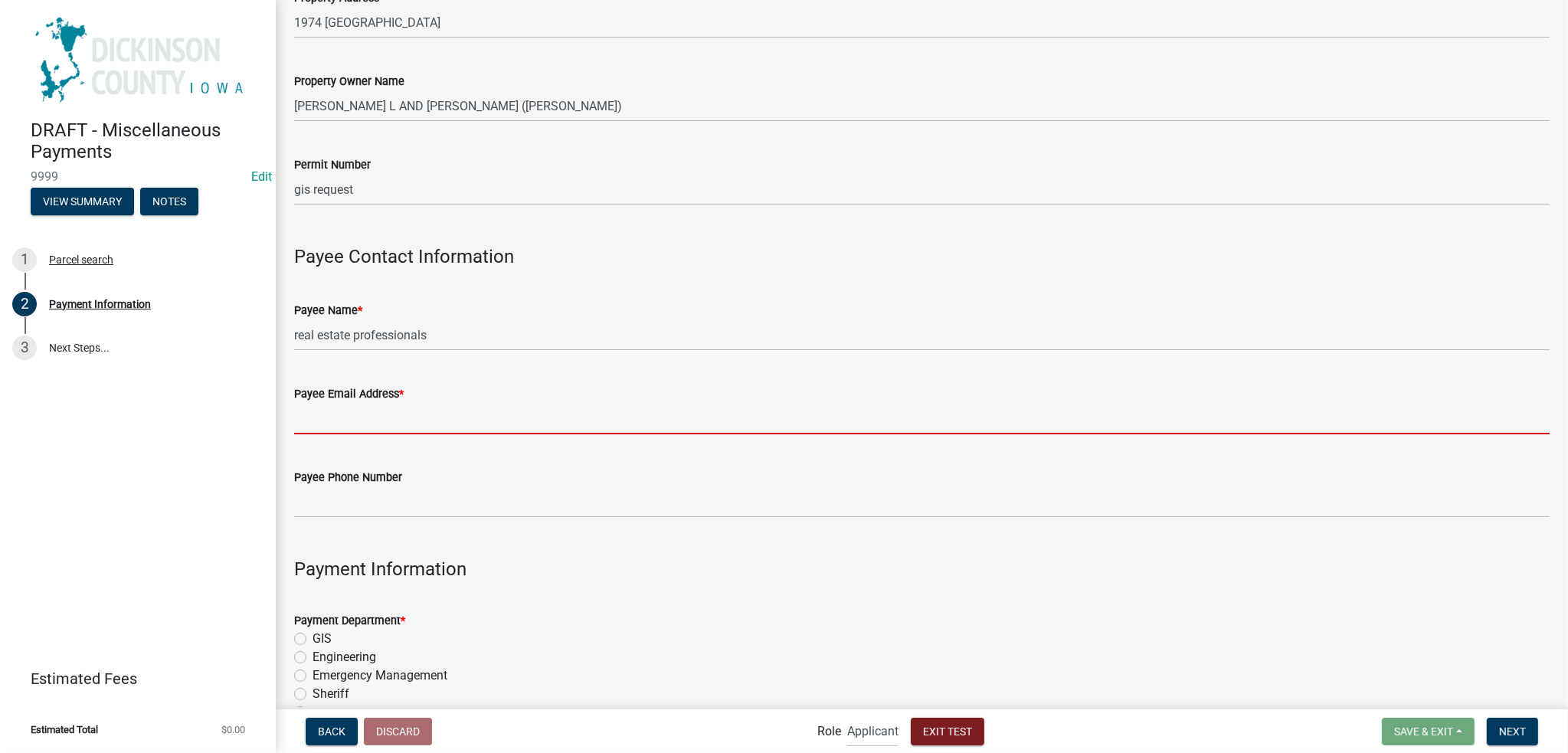
type input "[EMAIL_ADDRESS][DOMAIN_NAME]"
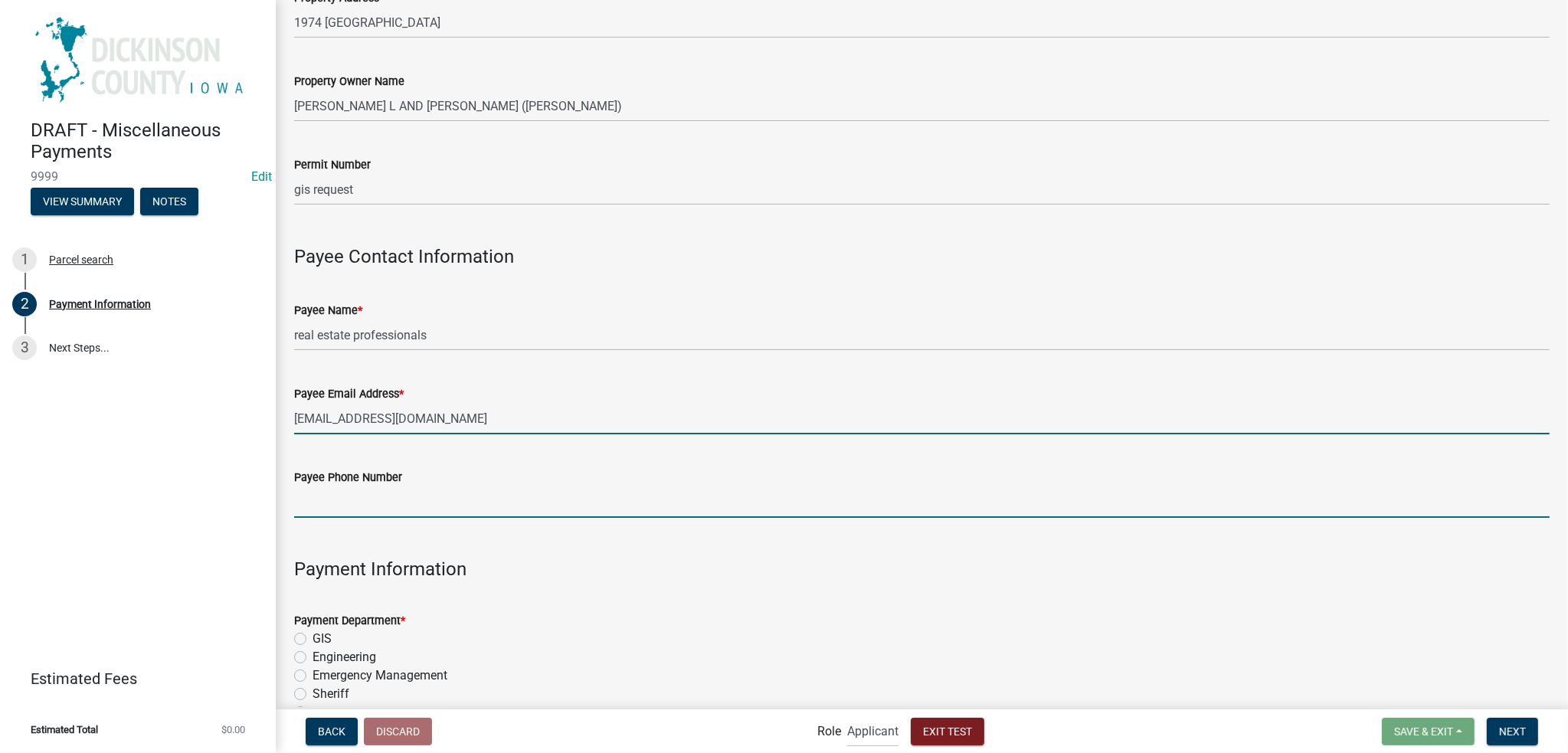
click at [400, 491] on input "Payee Phone Number" at bounding box center [922, 503] width 1255 height 31
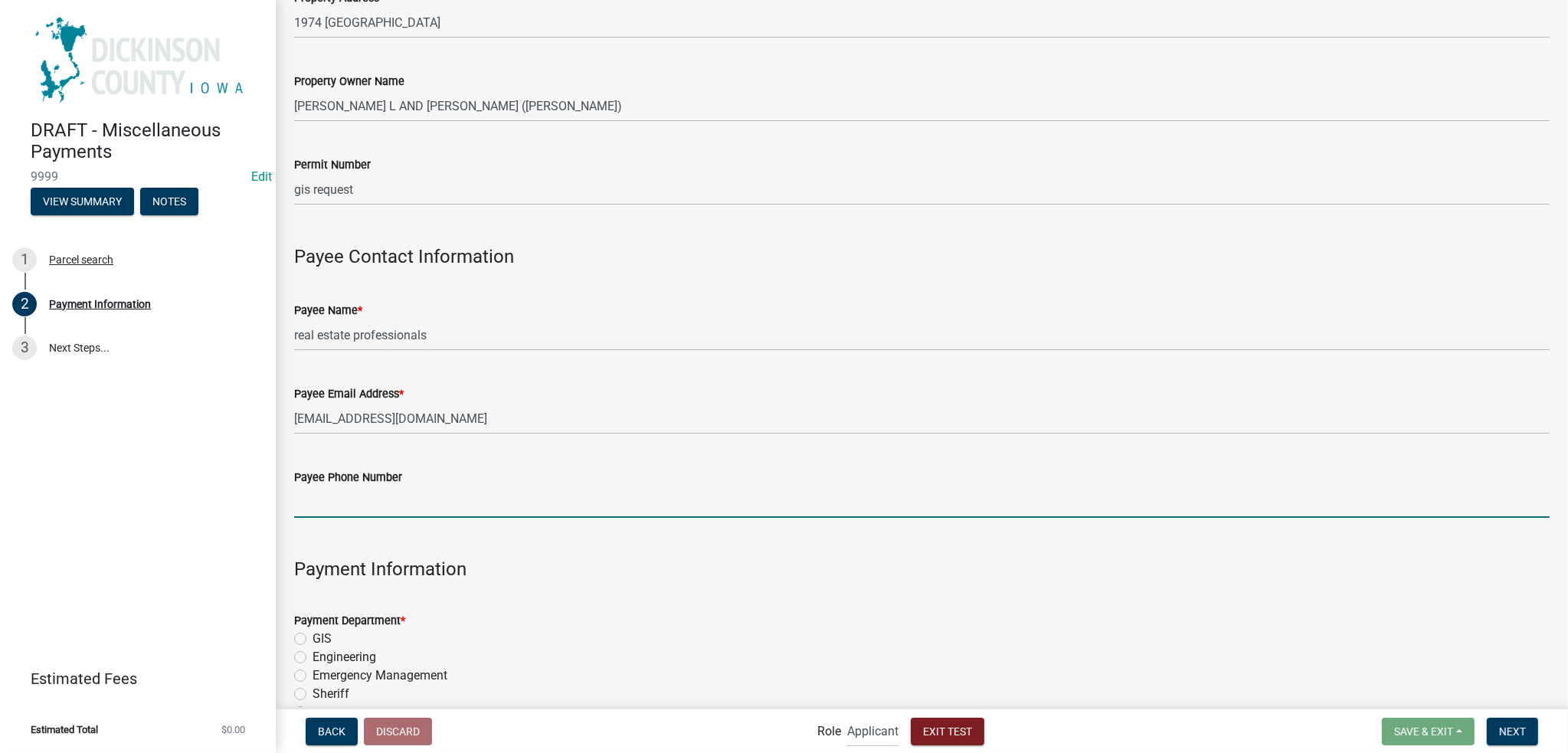
type input "[PHONE_NUMBER]"
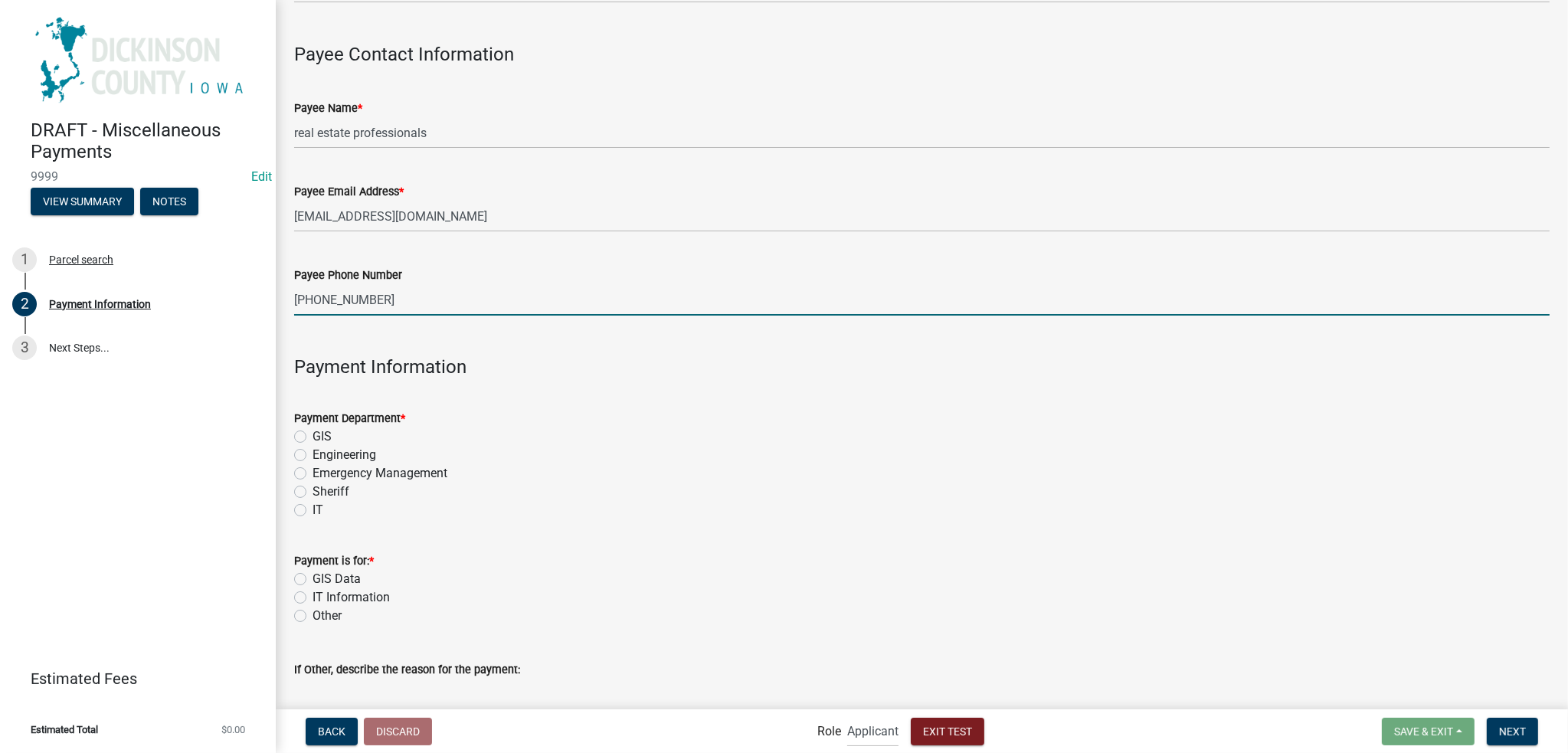
scroll to position [383, 0]
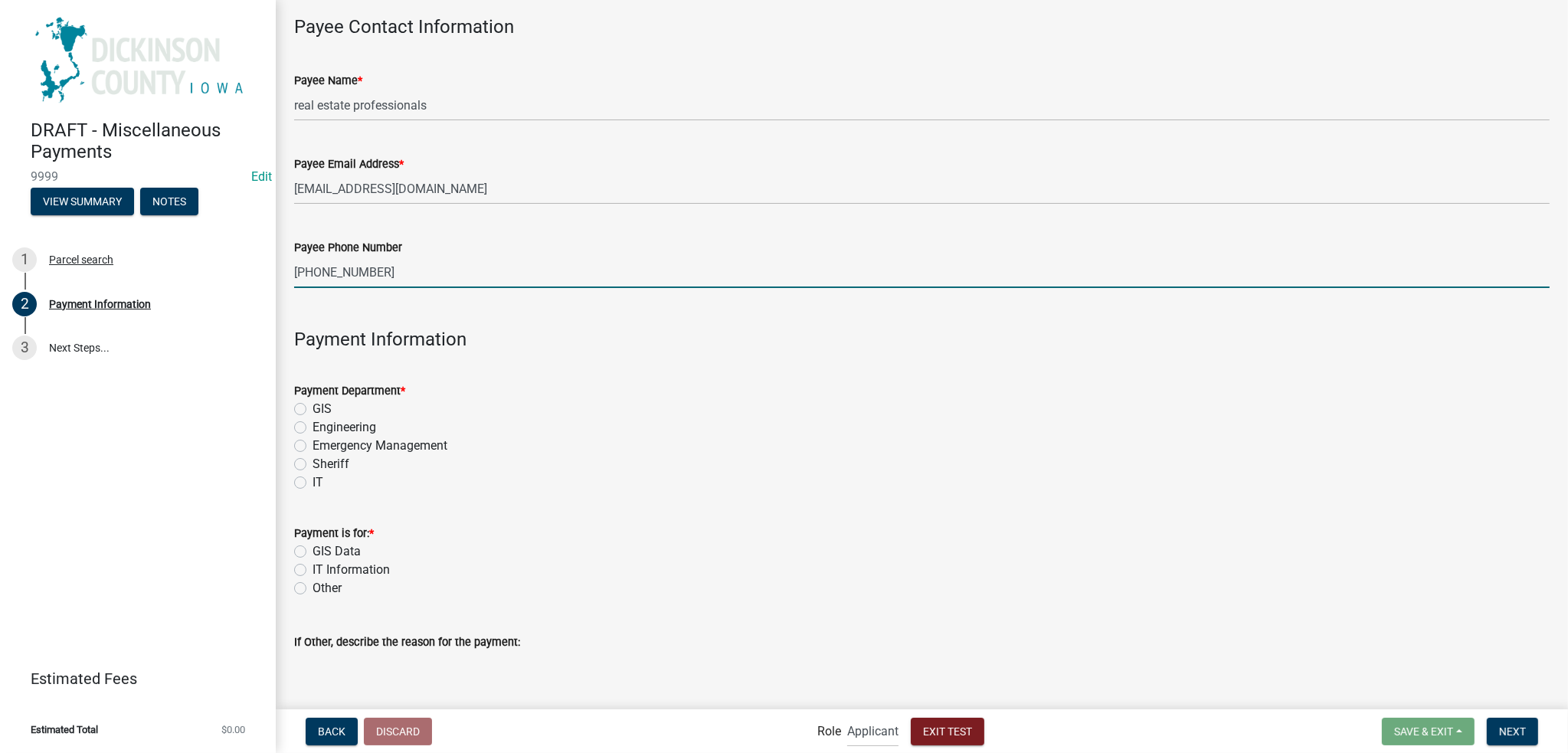
click at [313, 409] on label "GIS" at bounding box center [322, 408] width 19 height 18
click at [313, 409] on input "GIS" at bounding box center [317, 404] width 10 height 10
radio input "true"
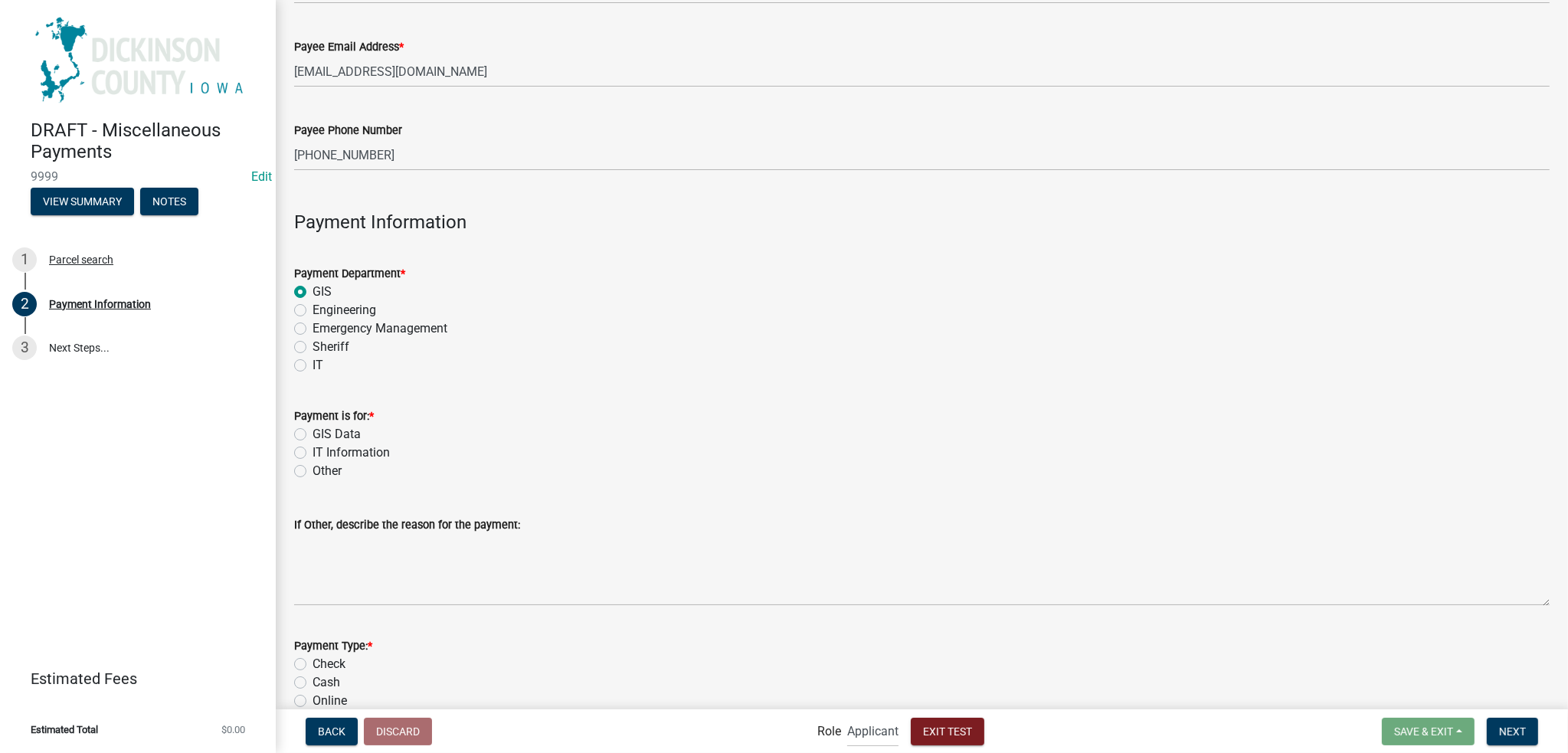
scroll to position [536, 0]
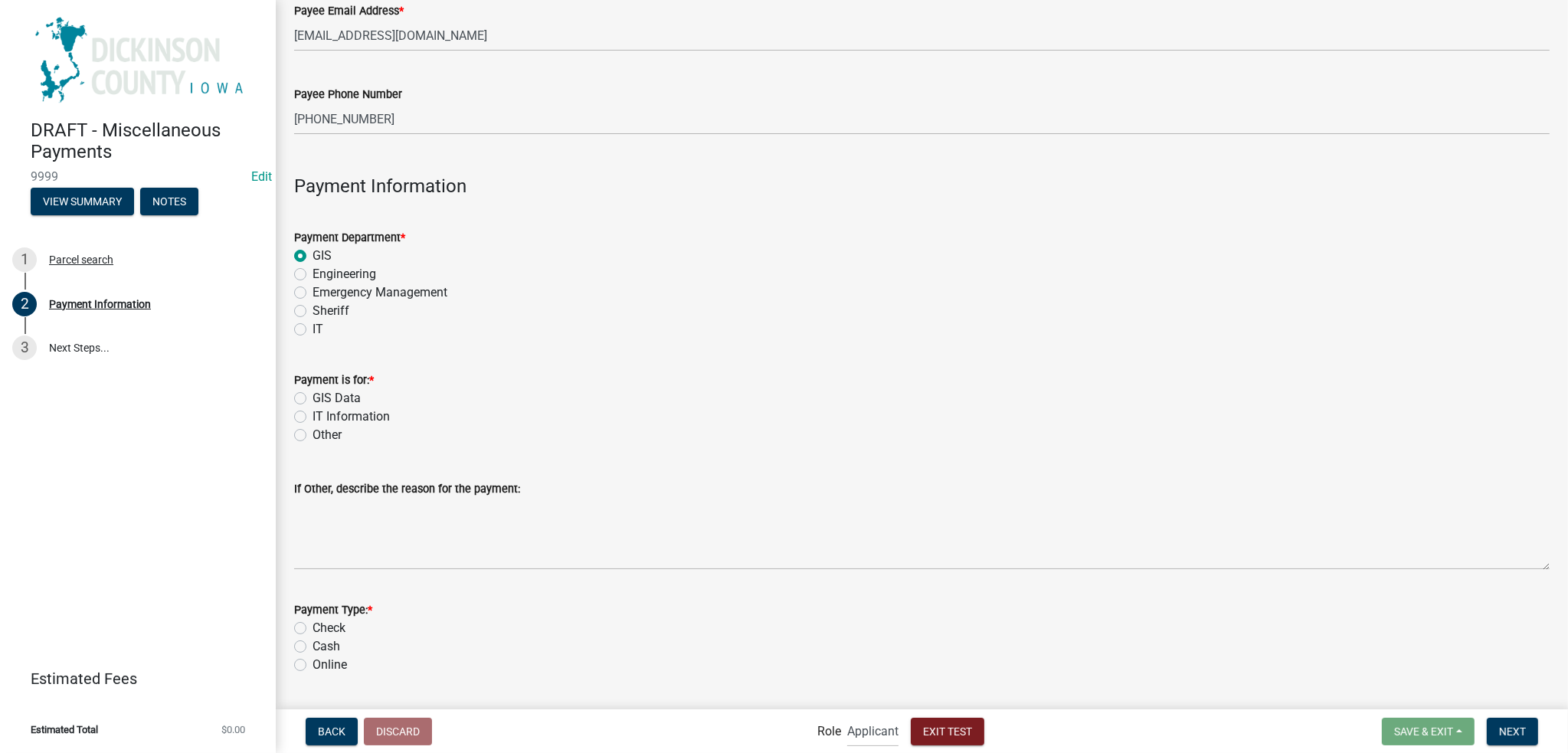
click at [313, 400] on label "GIS Data" at bounding box center [336, 398] width 48 height 18
click at [313, 399] on input "GIS Data" at bounding box center [317, 394] width 10 height 10
radio input "true"
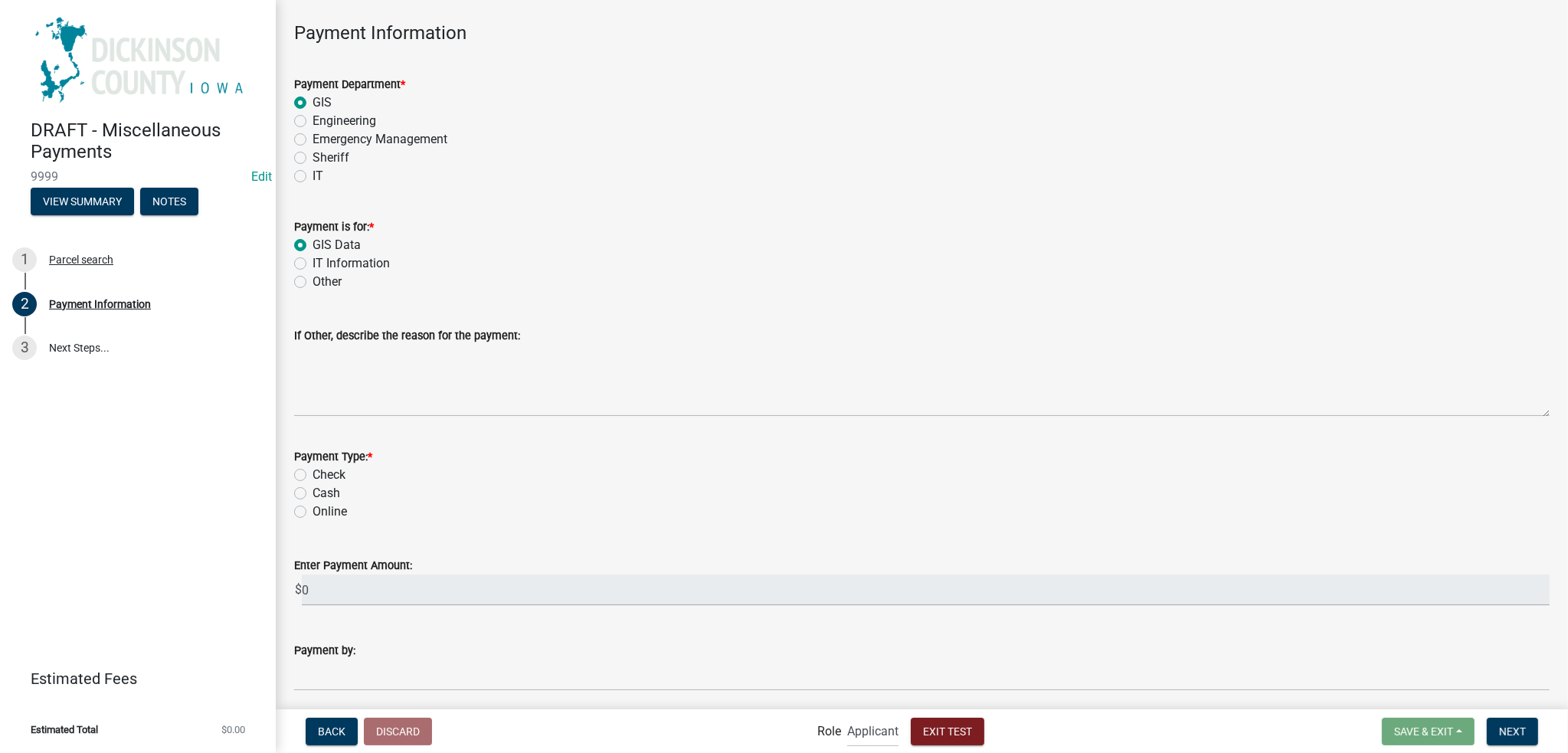
scroll to position [766, 0]
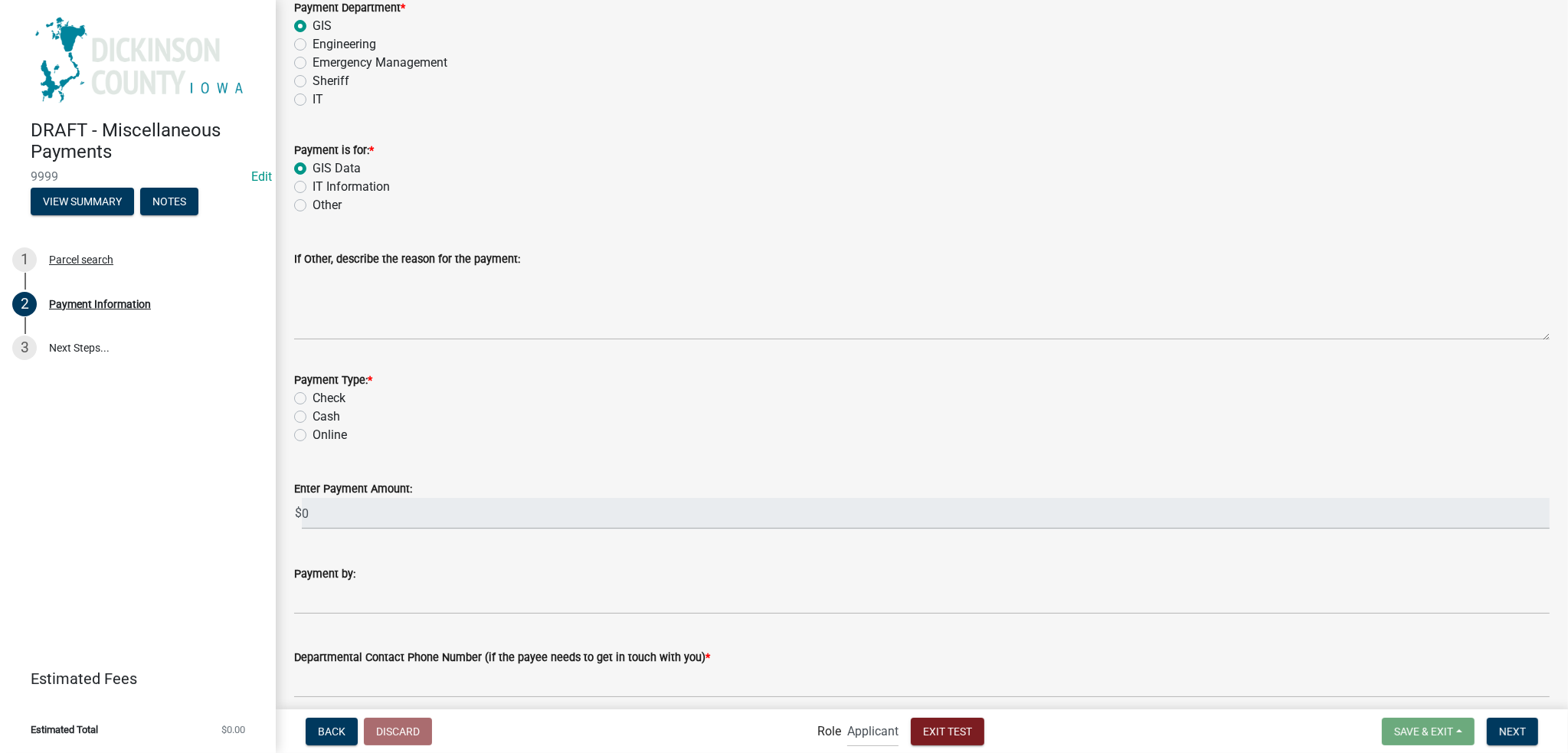
click at [313, 437] on label "Online" at bounding box center [330, 435] width 35 height 18
click at [313, 436] on input "Online" at bounding box center [317, 431] width 10 height 10
radio input "true"
click at [336, 513] on input "0" at bounding box center [926, 514] width 1248 height 31
click at [323, 514] on input "0" at bounding box center [926, 514] width 1248 height 31
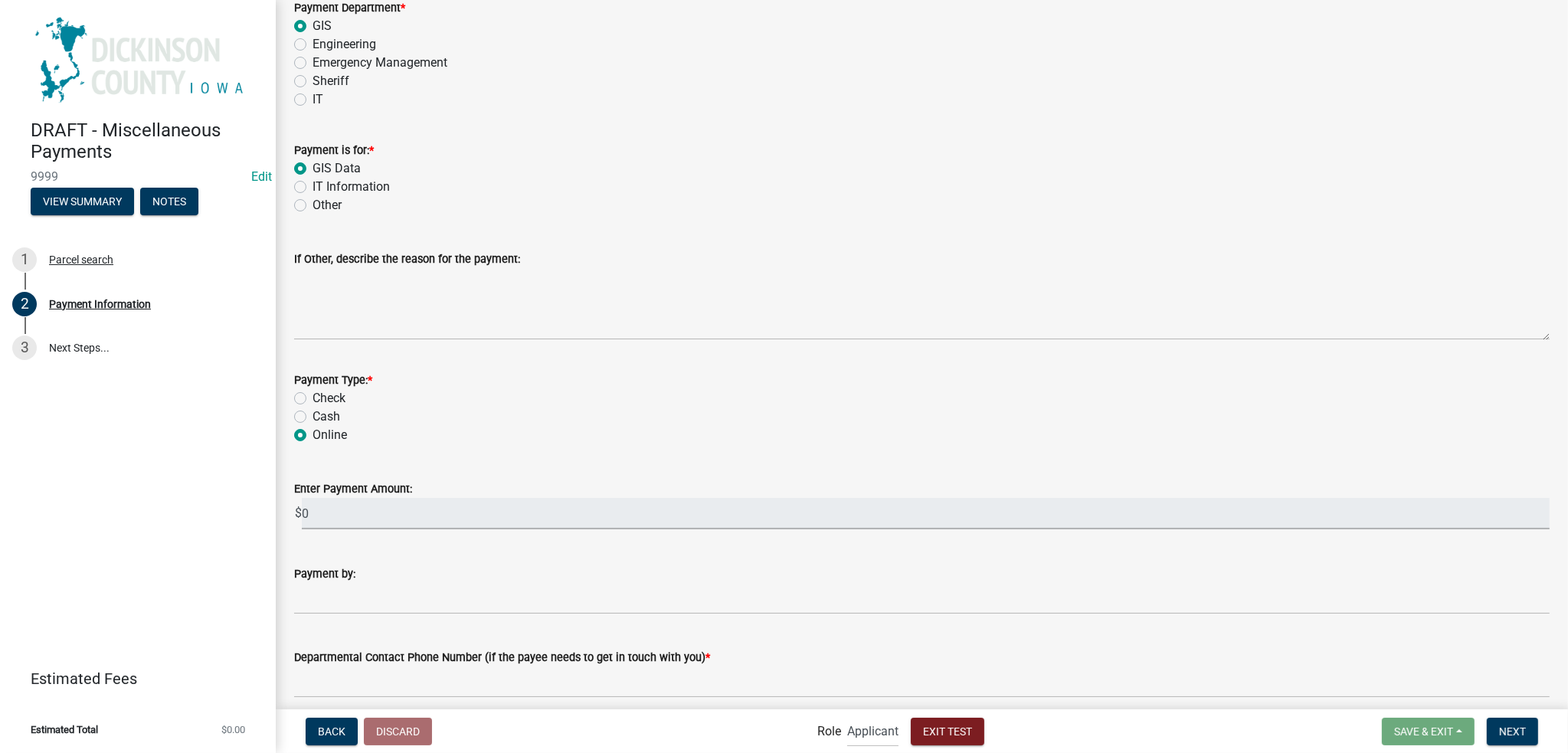
click at [315, 515] on input "0" at bounding box center [926, 514] width 1248 height 31
click at [313, 395] on label "Check" at bounding box center [329, 398] width 33 height 18
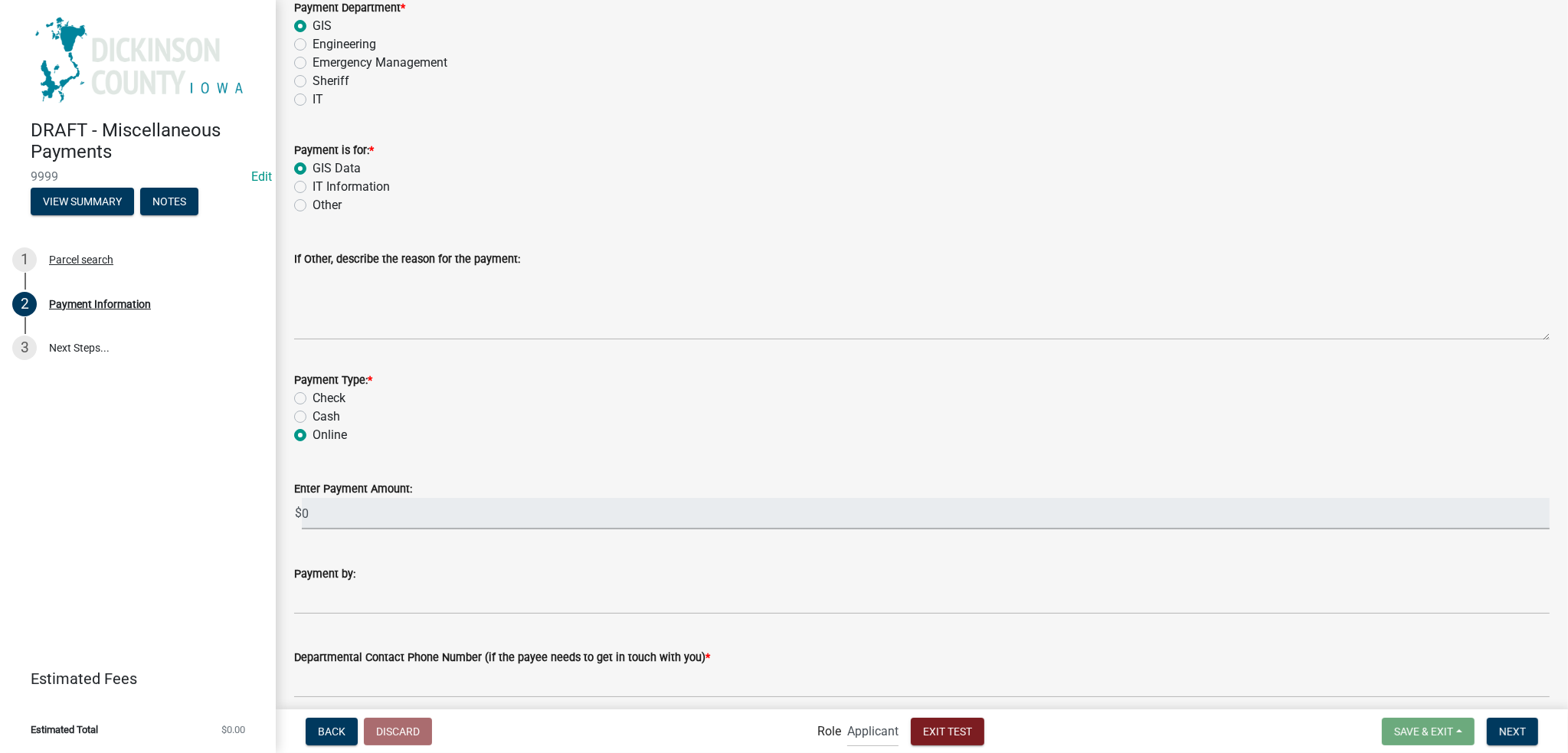
click at [313, 395] on input "Check" at bounding box center [317, 394] width 10 height 10
radio input "true"
click at [313, 437] on label "Online" at bounding box center [330, 435] width 35 height 18
click at [313, 436] on input "Online" at bounding box center [317, 431] width 10 height 10
radio input "true"
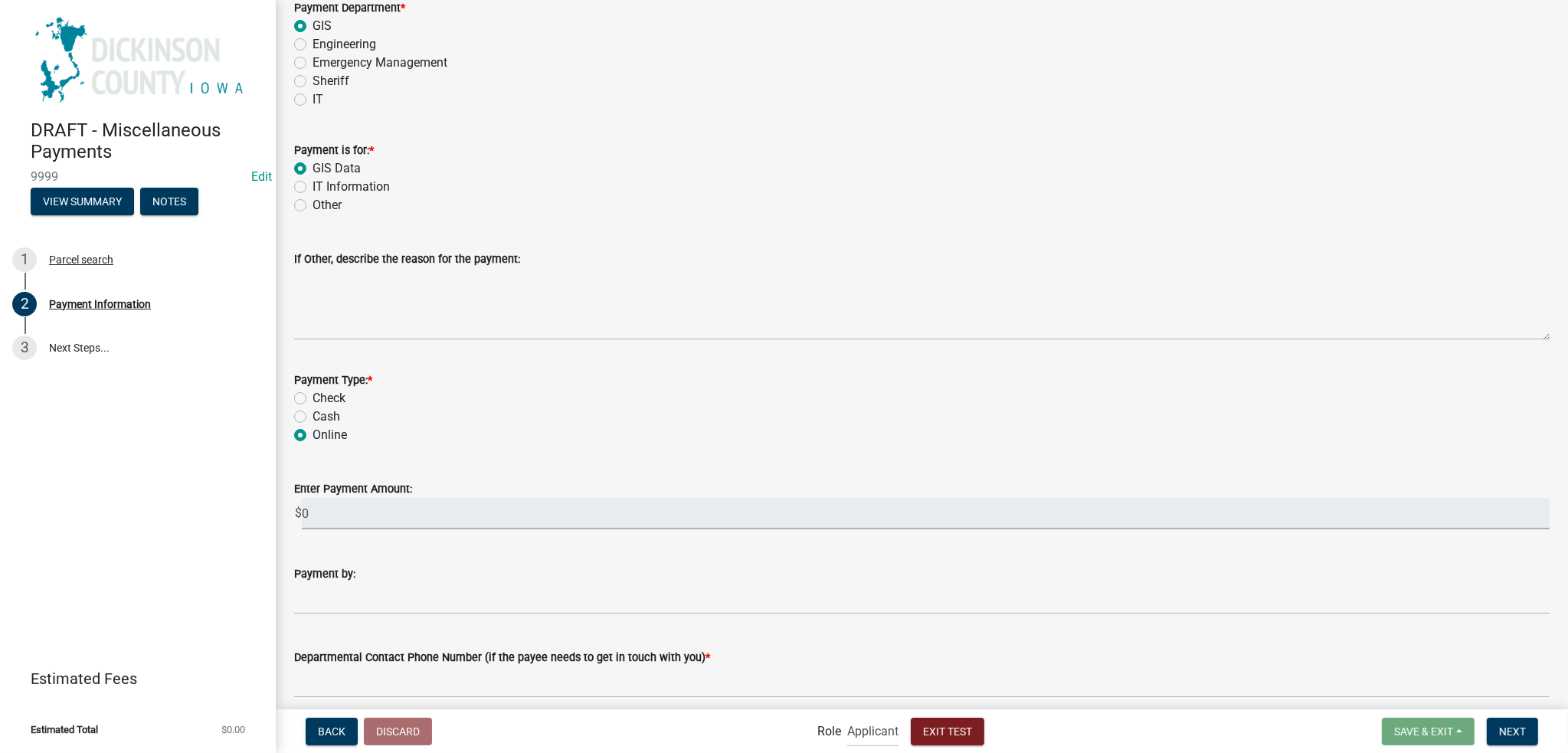
click at [314, 521] on input "0" at bounding box center [926, 514] width 1248 height 31
click at [305, 510] on input "0" at bounding box center [926, 514] width 1248 height 31
click at [306, 514] on input "0" at bounding box center [926, 514] width 1248 height 31
click at [319, 510] on input "0" at bounding box center [926, 514] width 1248 height 31
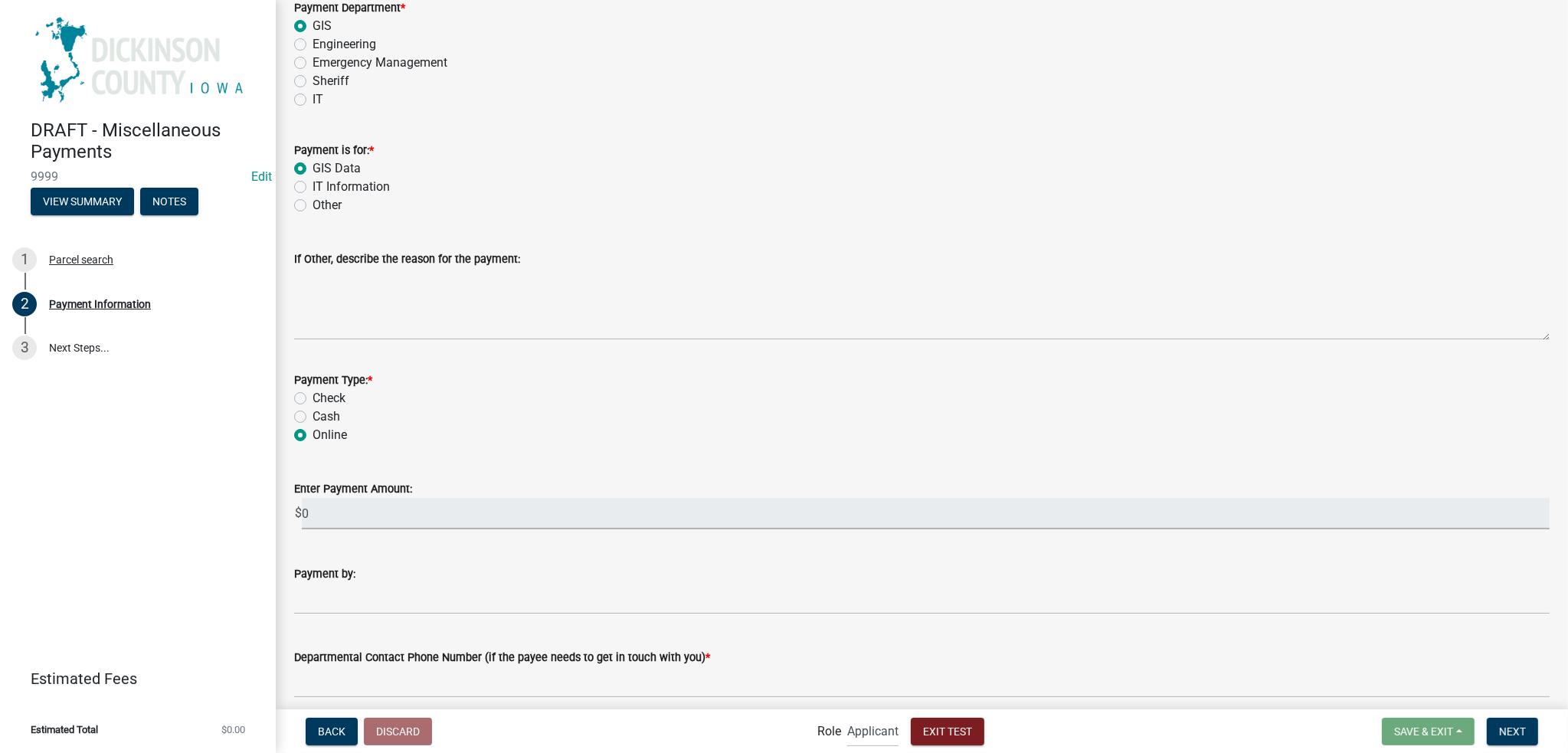
click at [319, 510] on input "0" at bounding box center [926, 514] width 1248 height 31
click at [307, 514] on input "0" at bounding box center [926, 514] width 1248 height 31
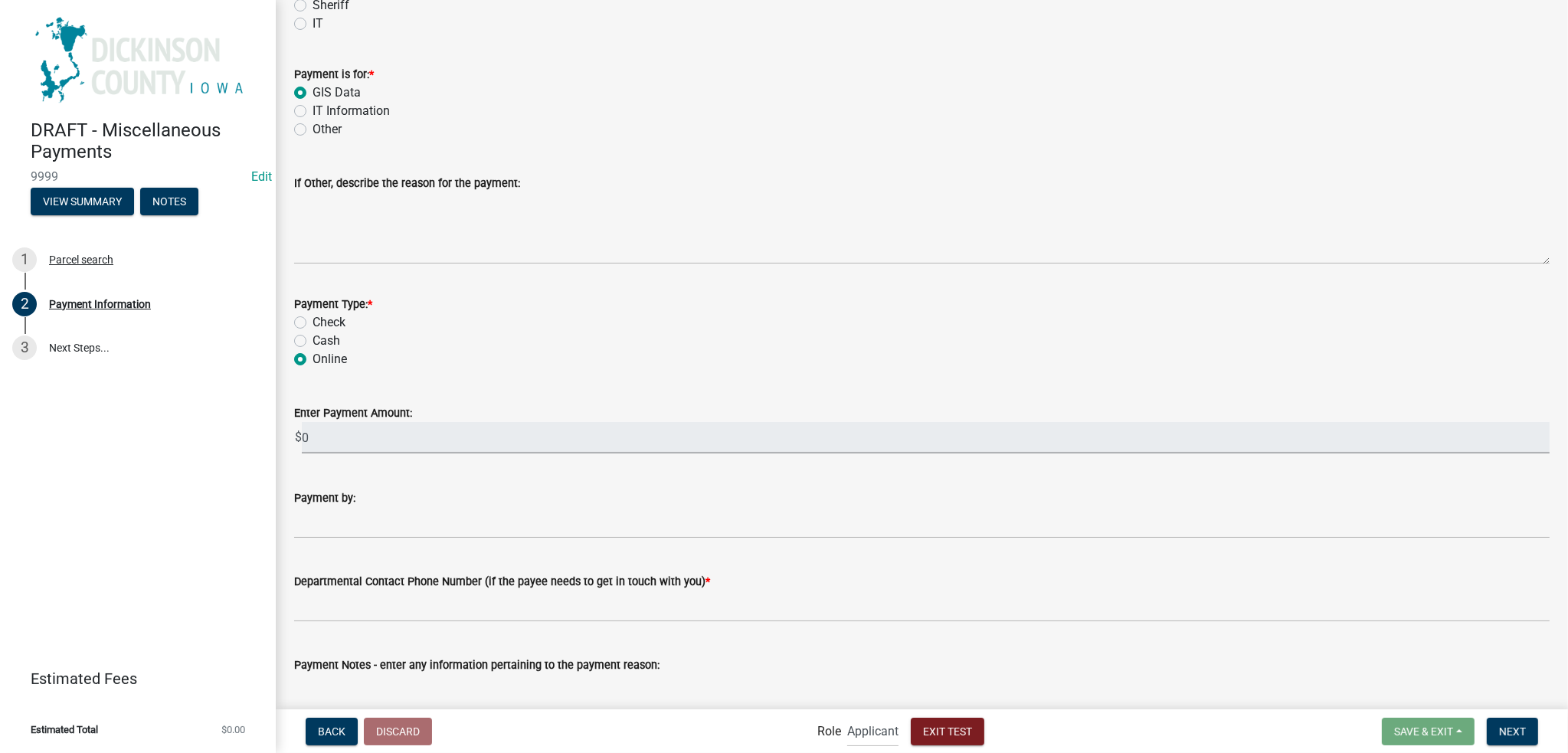
scroll to position [843, 0]
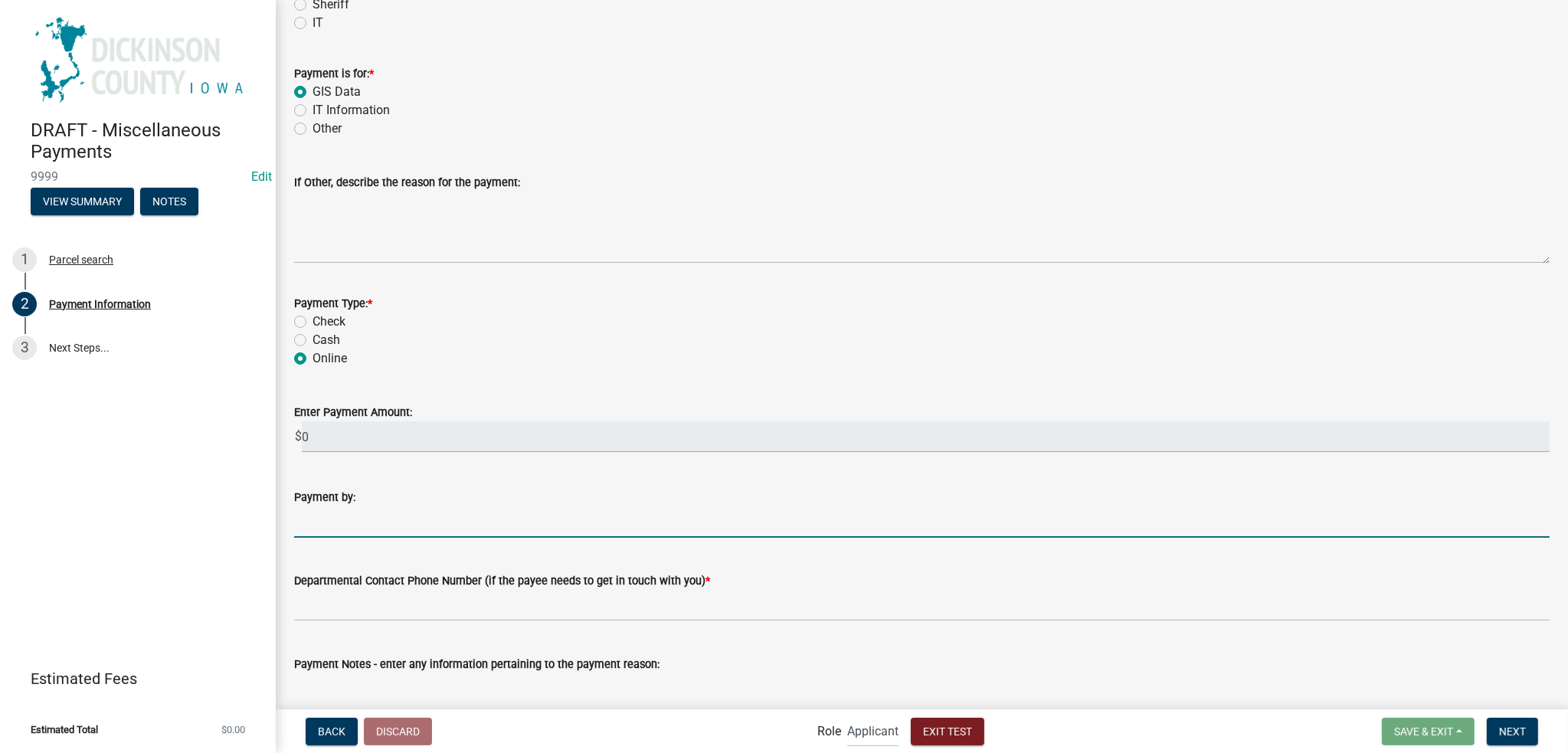
click at [401, 508] on input "Payment by:" at bounding box center [922, 522] width 1255 height 31
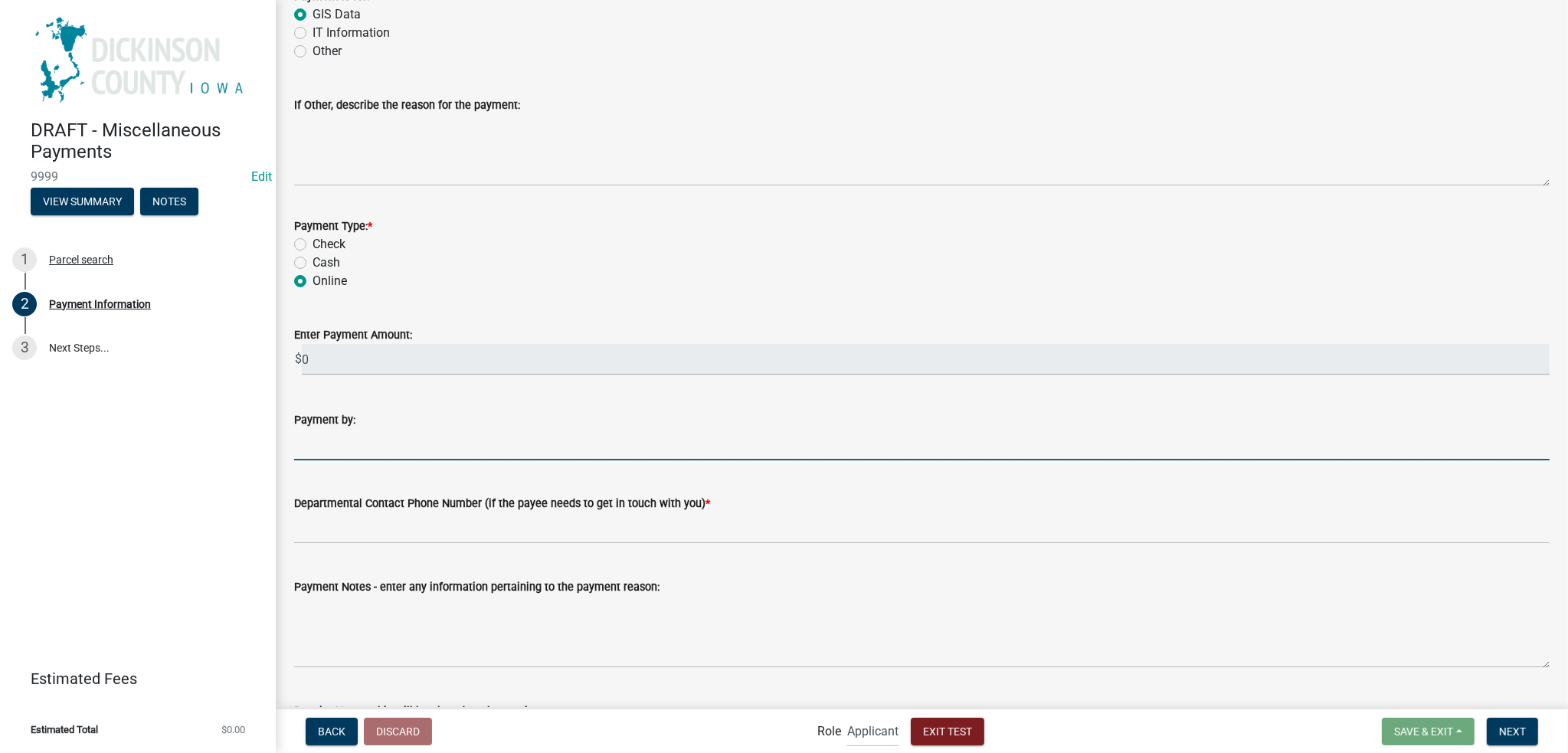
scroll to position [996, 0]
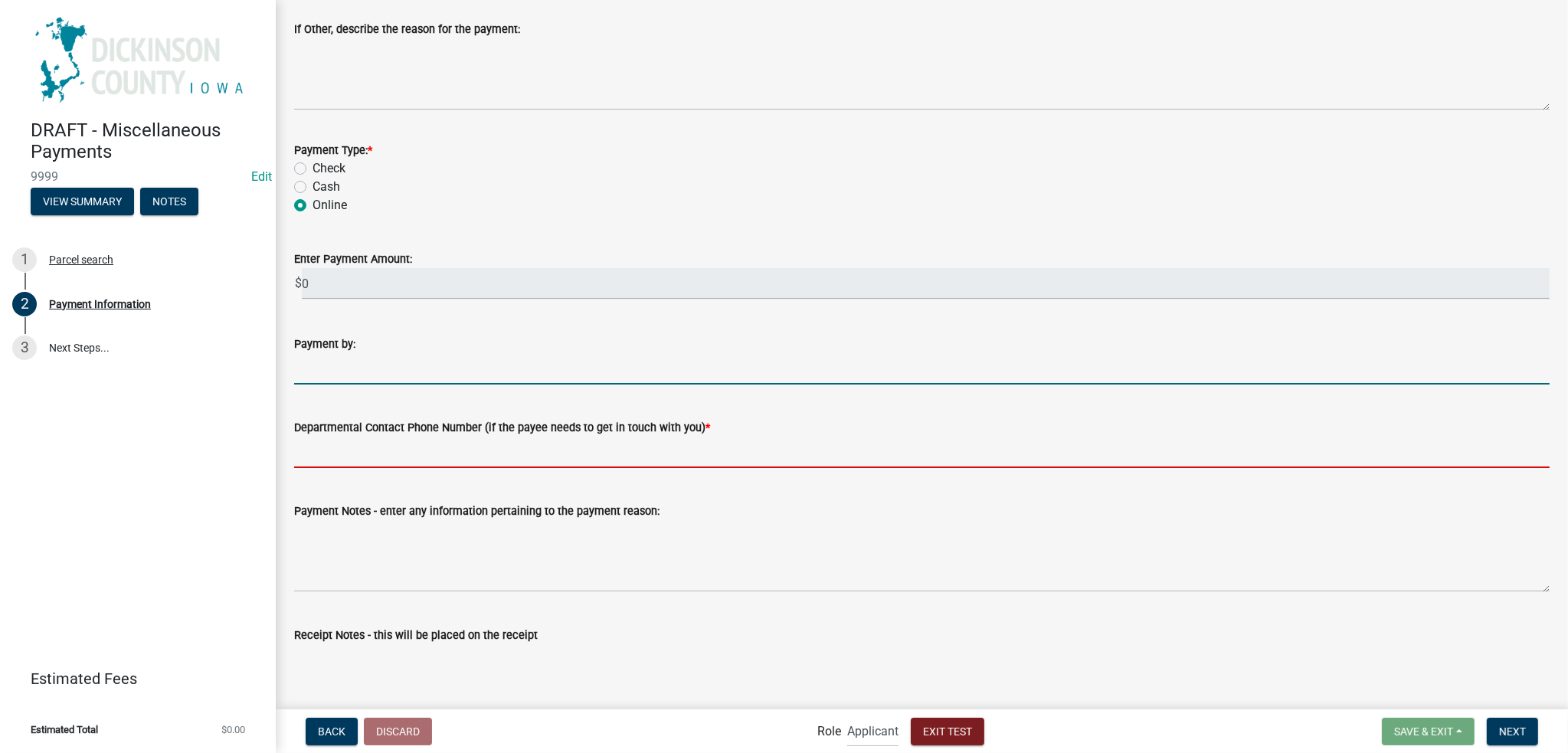
click at [382, 447] on input "Departmental Contact Phone Number (if the payee needs to get in touch with you)…" at bounding box center [922, 452] width 1255 height 31
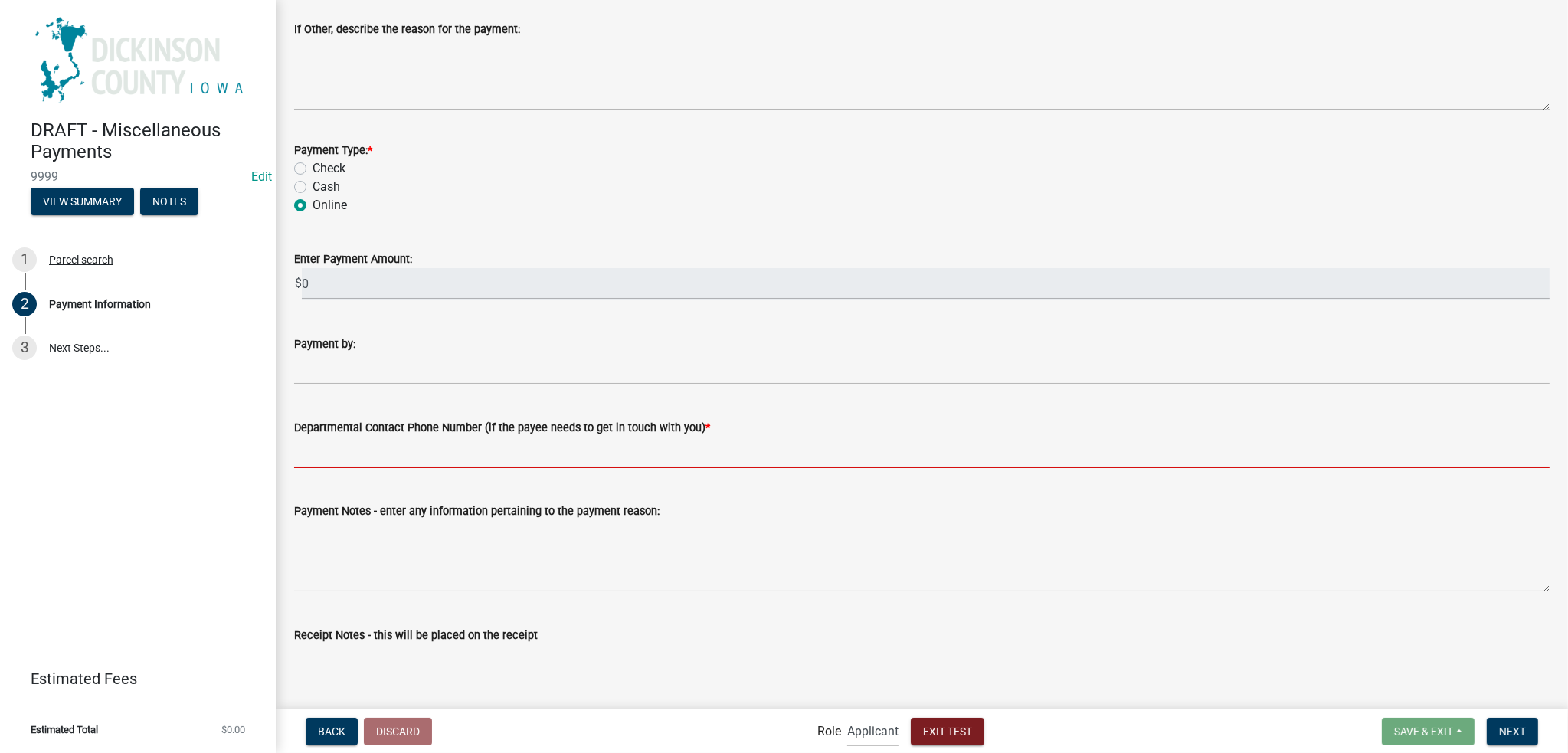
type input "[PHONE_NUMBER]"
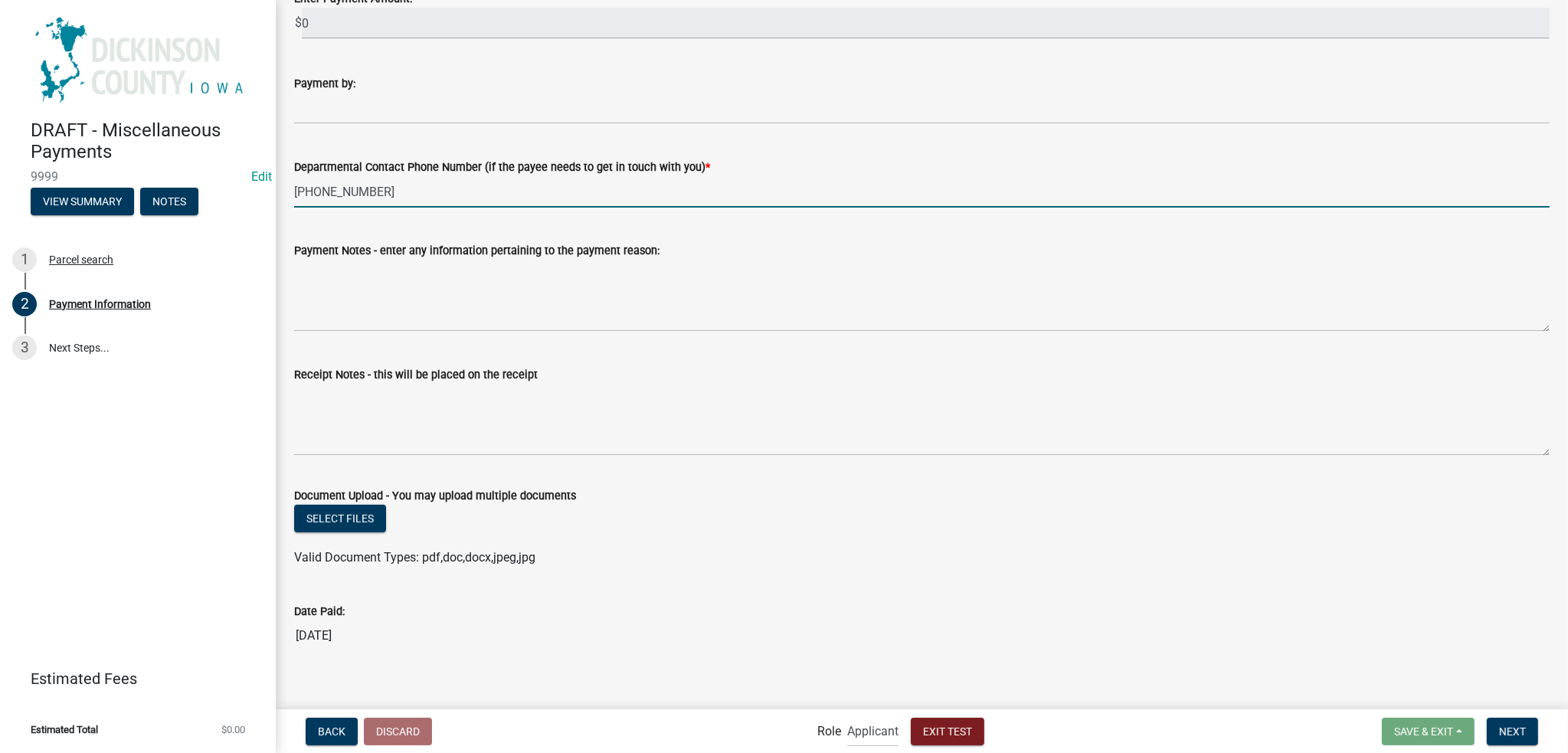
scroll to position [1272, 0]
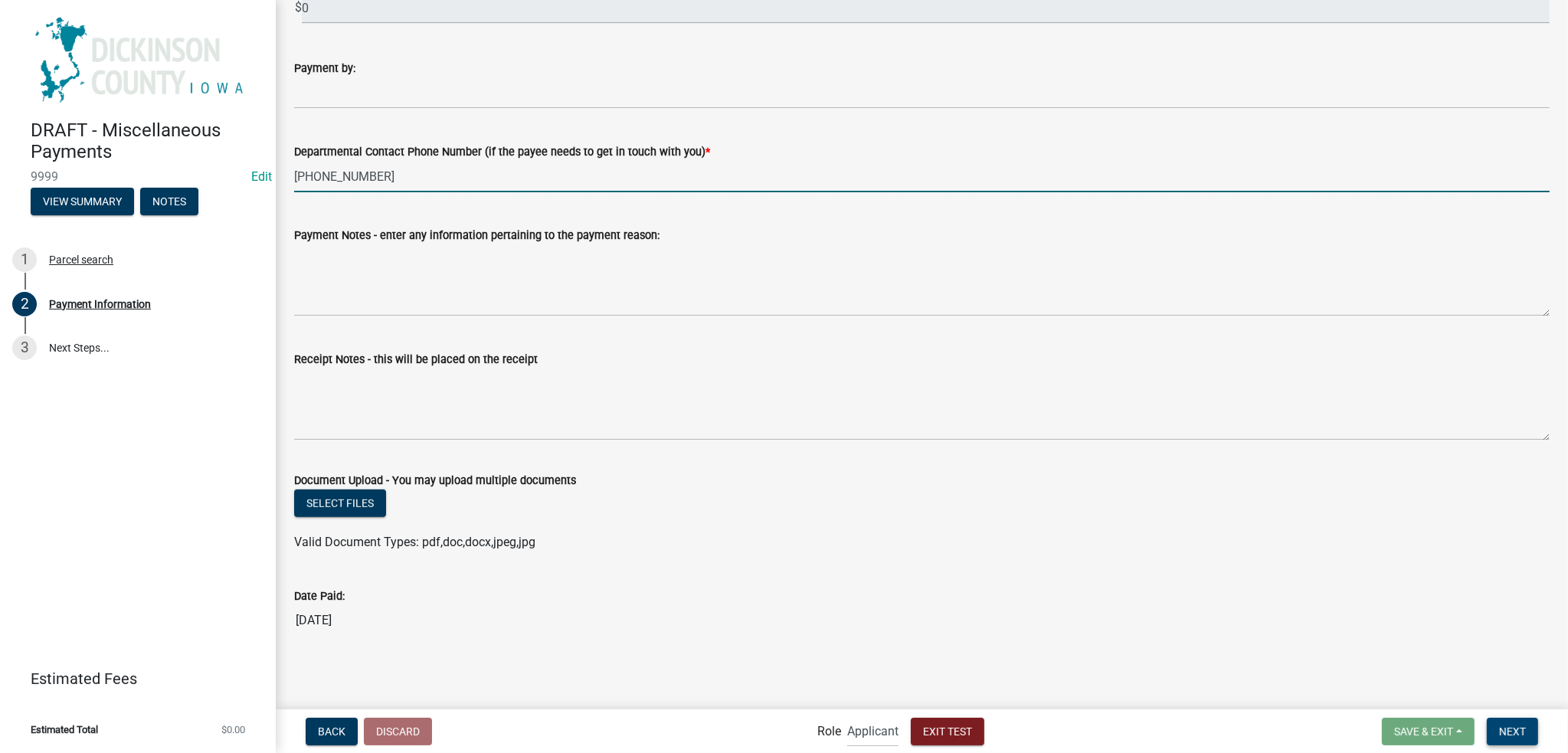
click at [1517, 729] on span "Next" at bounding box center [1513, 731] width 27 height 13
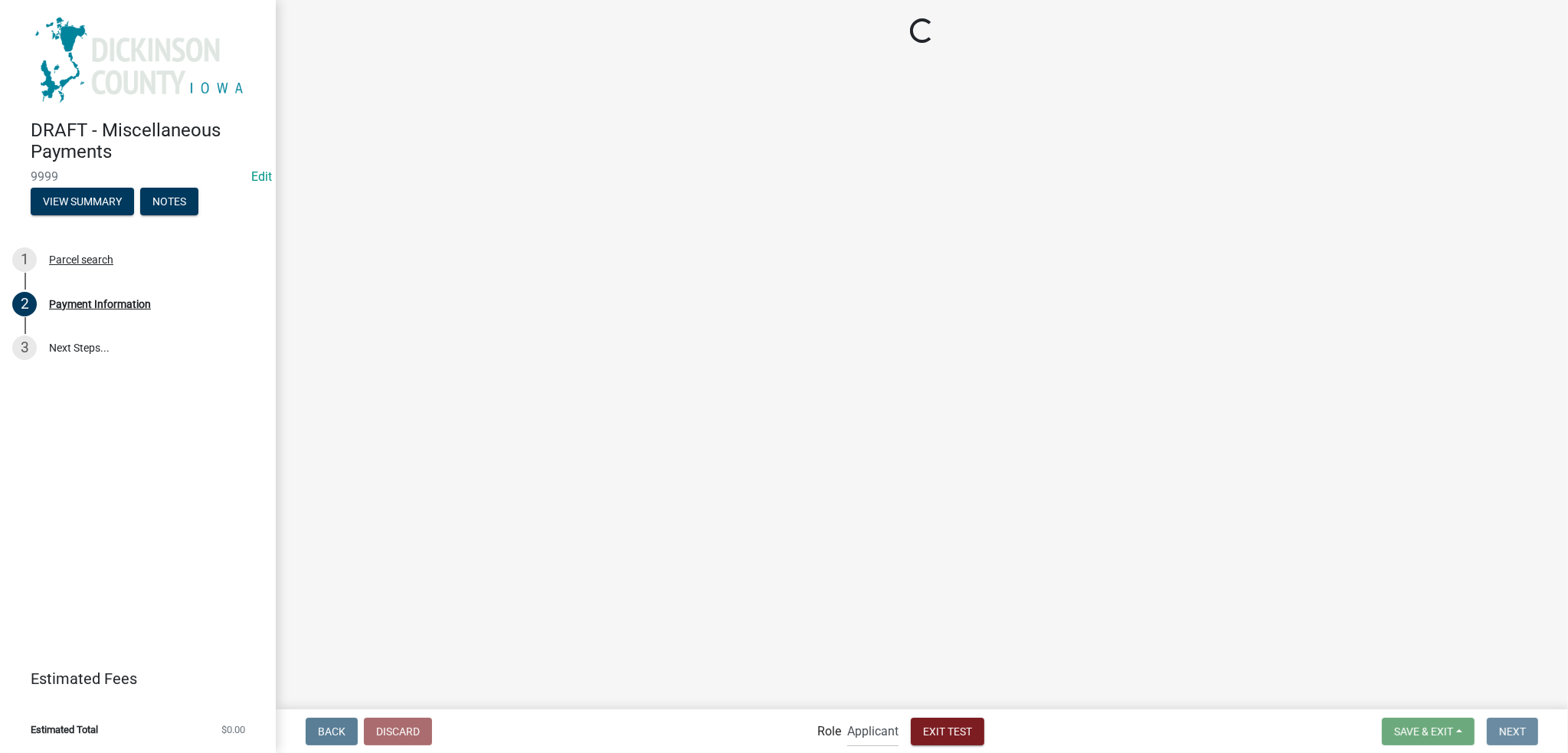
scroll to position [0, 0]
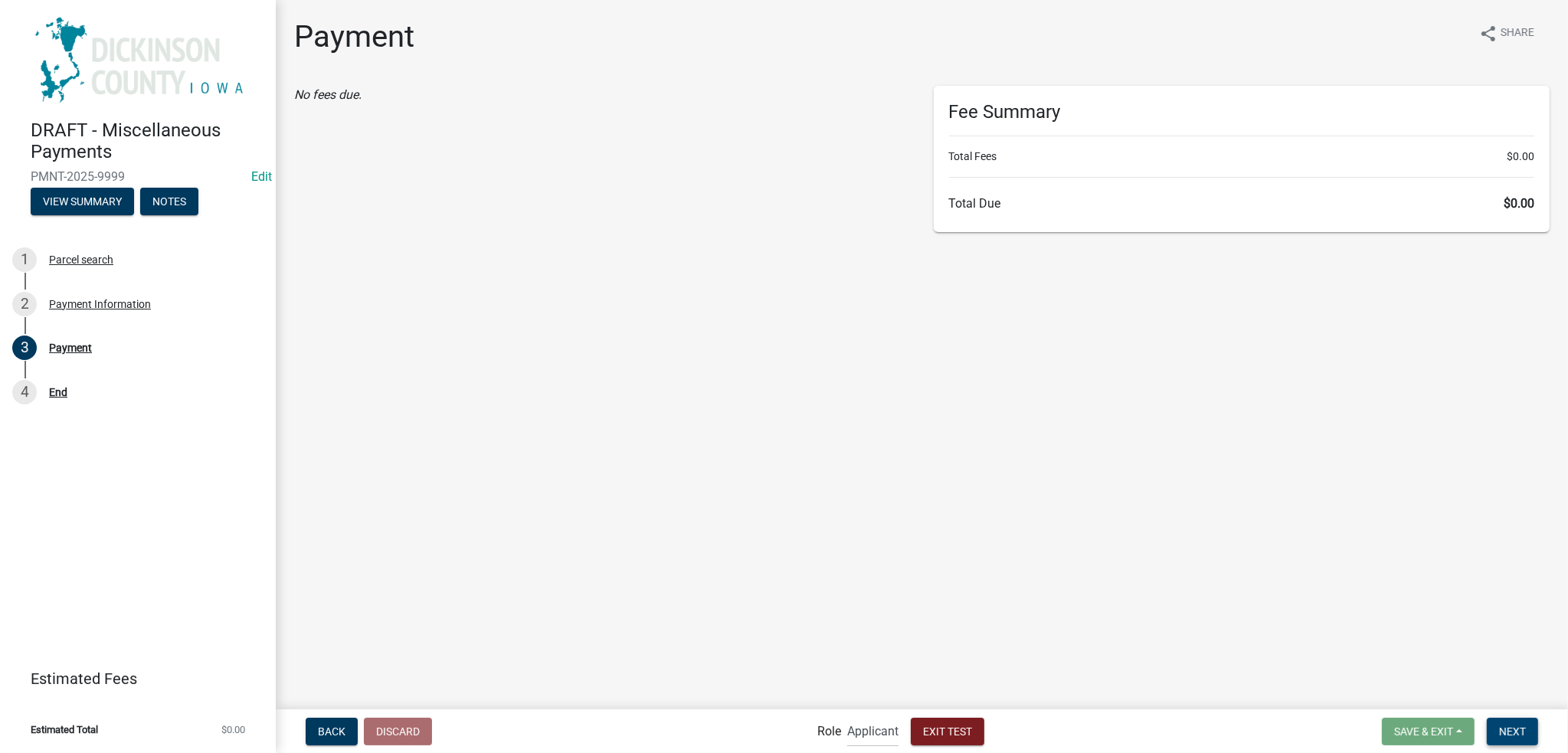
drag, startPoint x: 1533, startPoint y: 733, endPoint x: 1521, endPoint y: 725, distance: 14.4
click at [1533, 733] on button "Next" at bounding box center [1512, 731] width 51 height 27
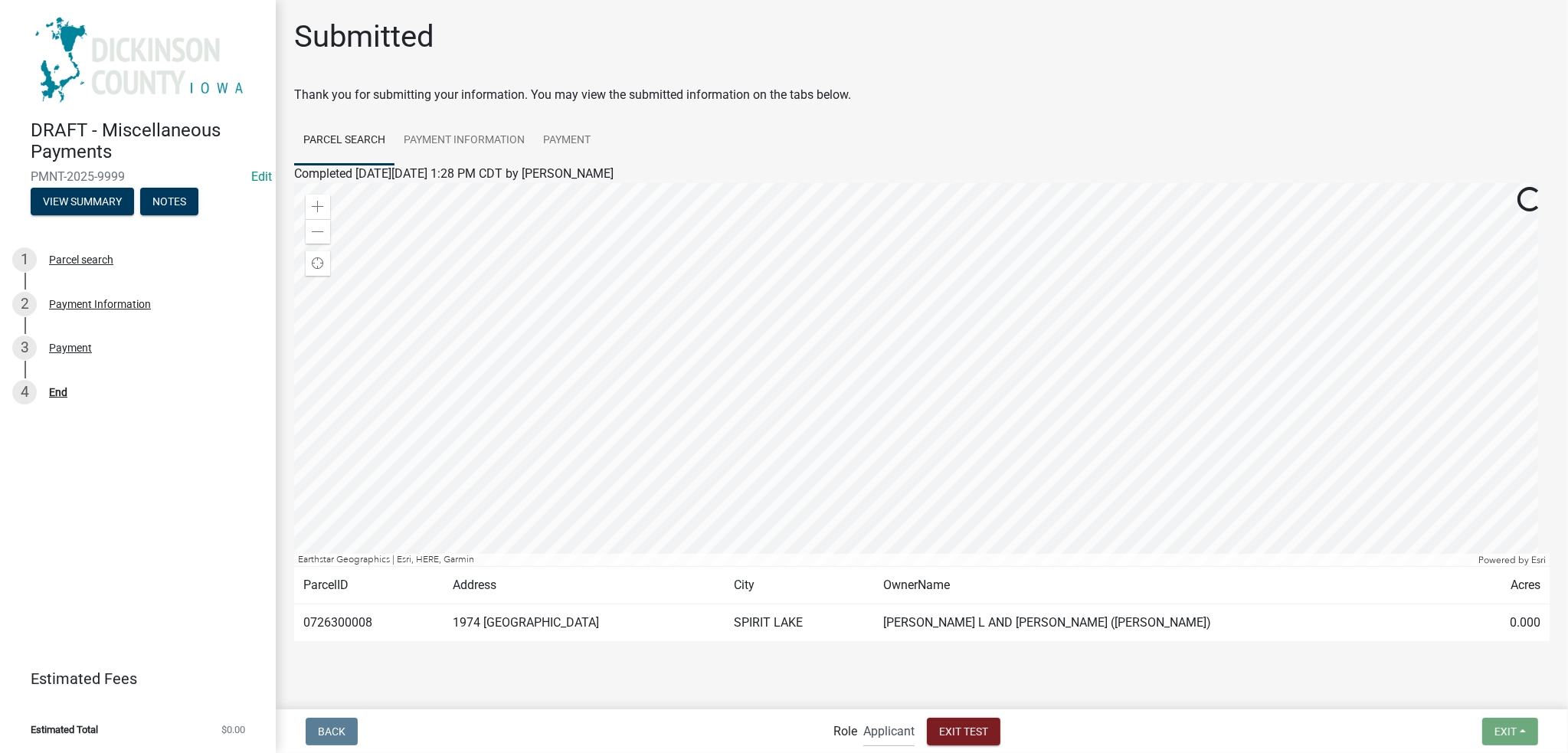
scroll to position [24, 0]
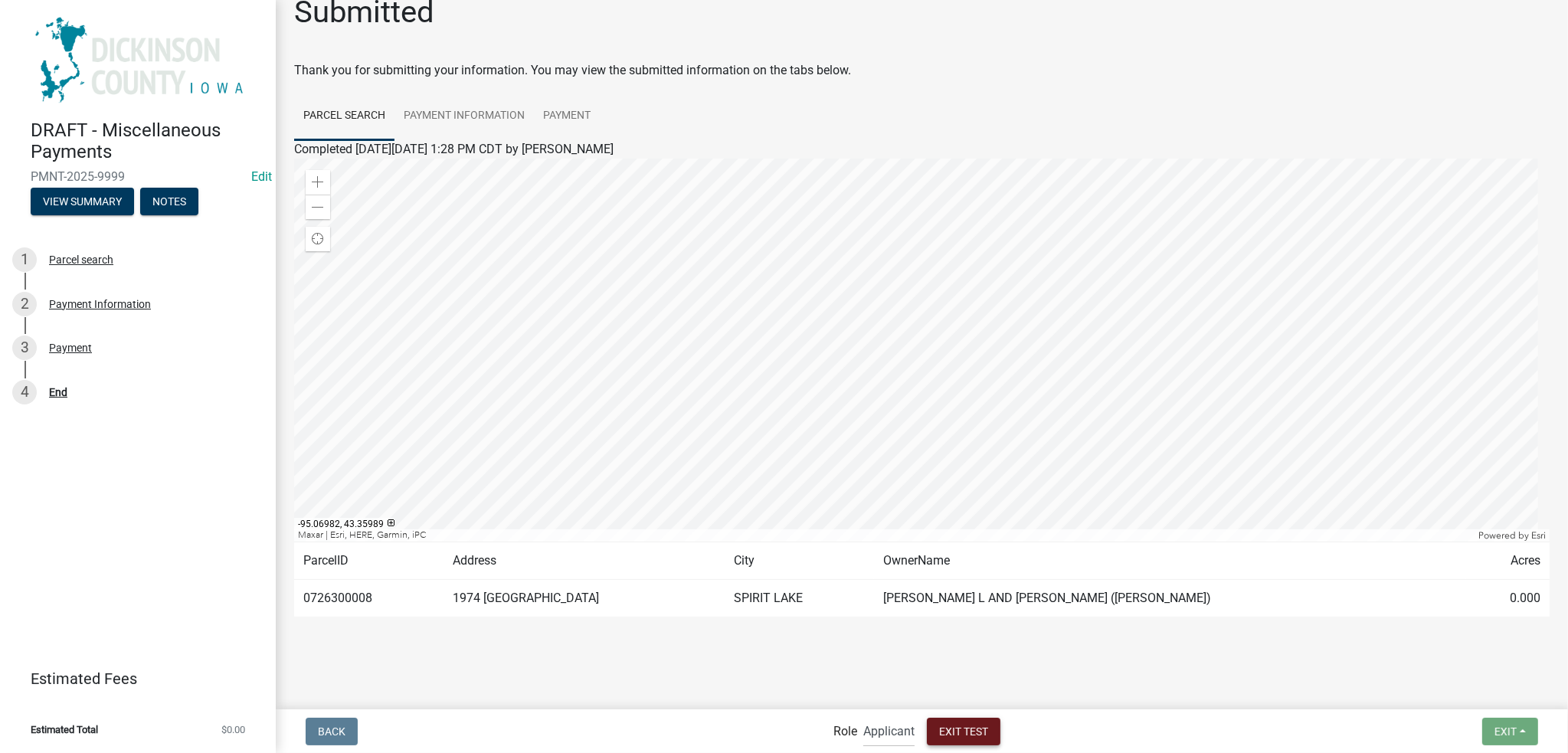
click at [968, 729] on span "Exit Test" at bounding box center [963, 731] width 49 height 13
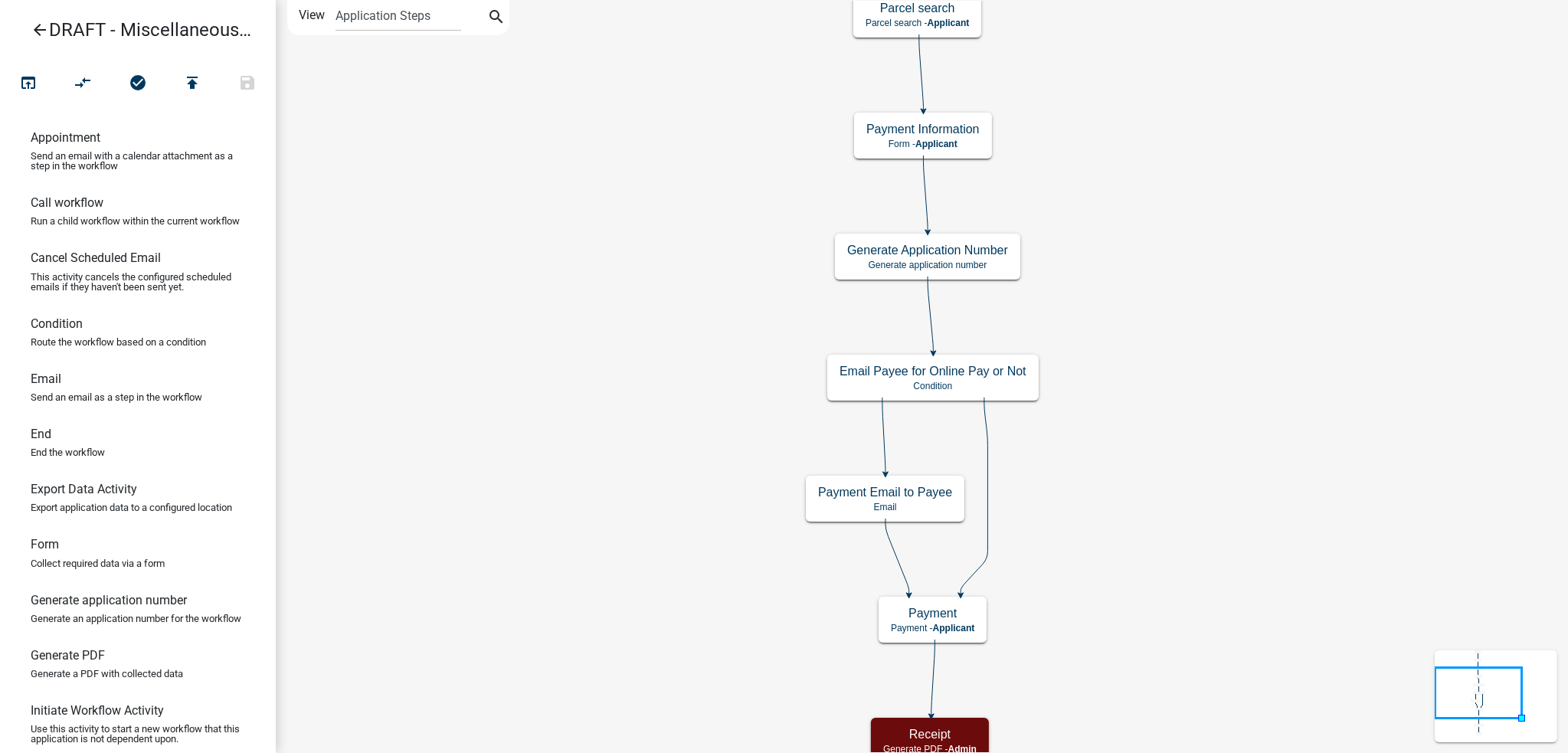
click at [35, 33] on icon "arrow_back" at bounding box center [39, 31] width 18 height 21
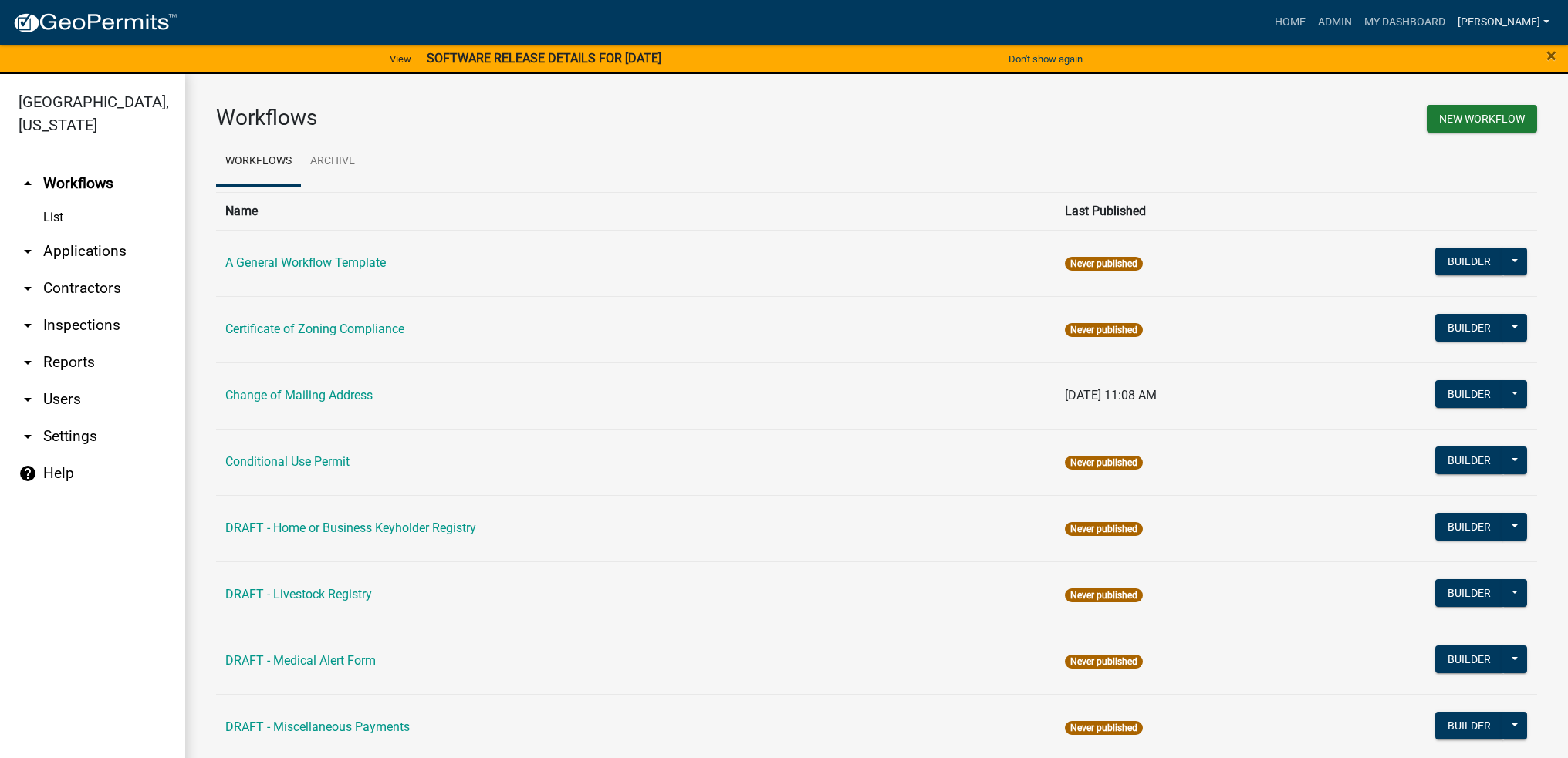
click at [1513, 28] on link "[PERSON_NAME]" at bounding box center [1503, 22] width 104 height 29
click at [1479, 150] on link "Logout" at bounding box center [1494, 150] width 123 height 37
